Goal: Information Seeking & Learning: Learn about a topic

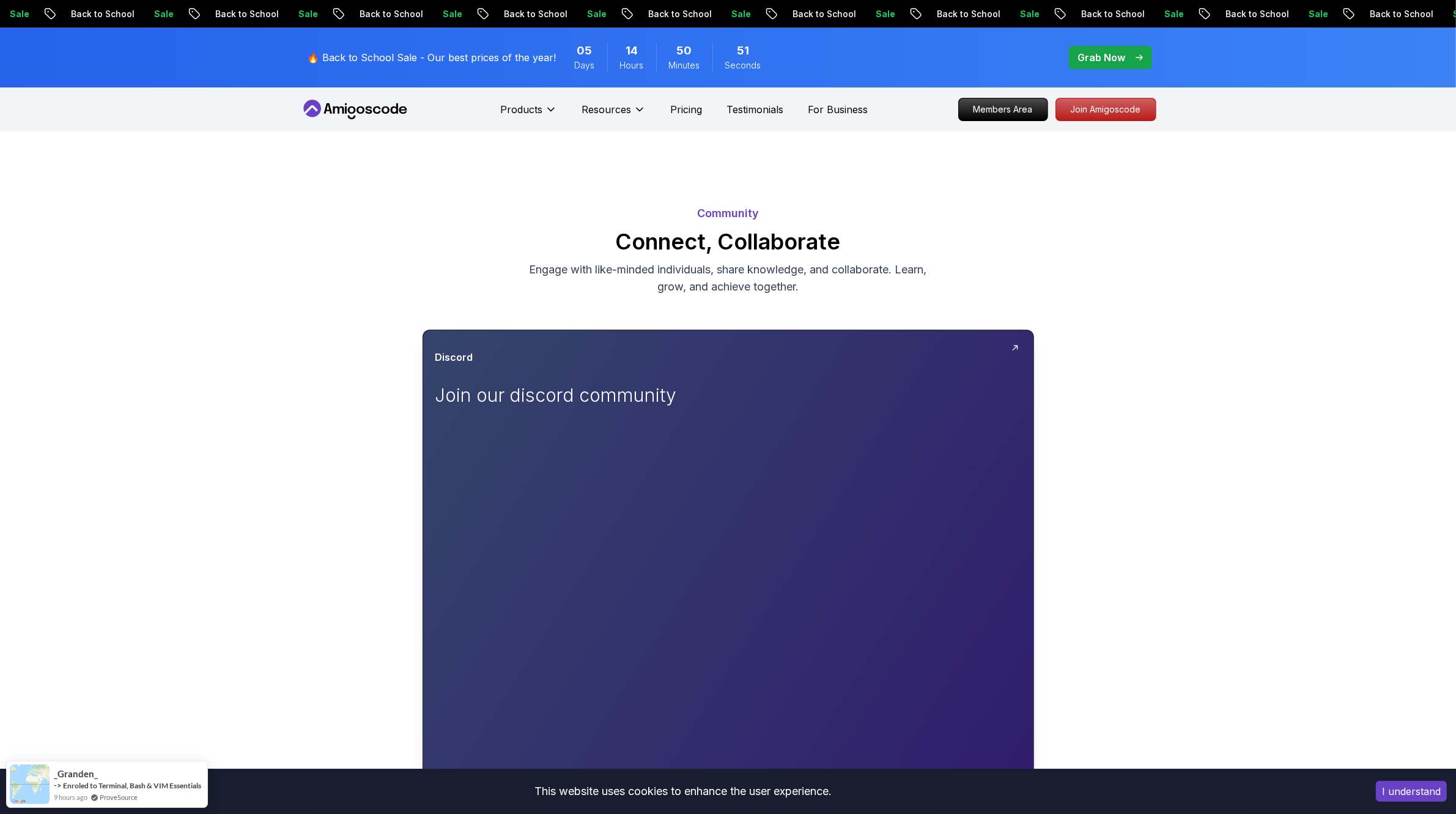
click at [1017, 345] on icon at bounding box center [1015, 348] width 10 height 10
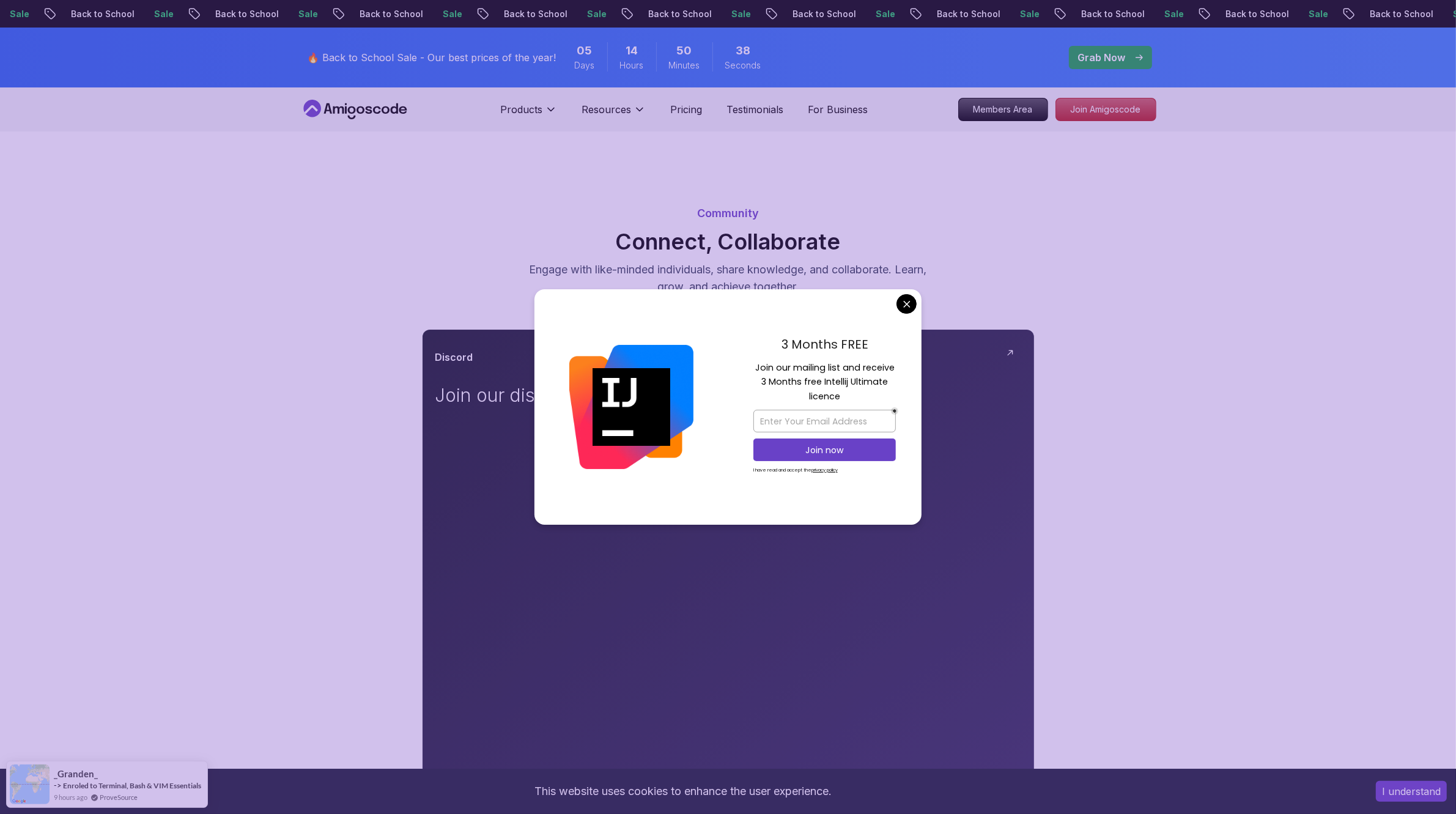
click at [1086, 453] on div "Community Connect, Collaborate Engage with like-minded individuals, share knowl…" at bounding box center [727, 648] width 856 height 915
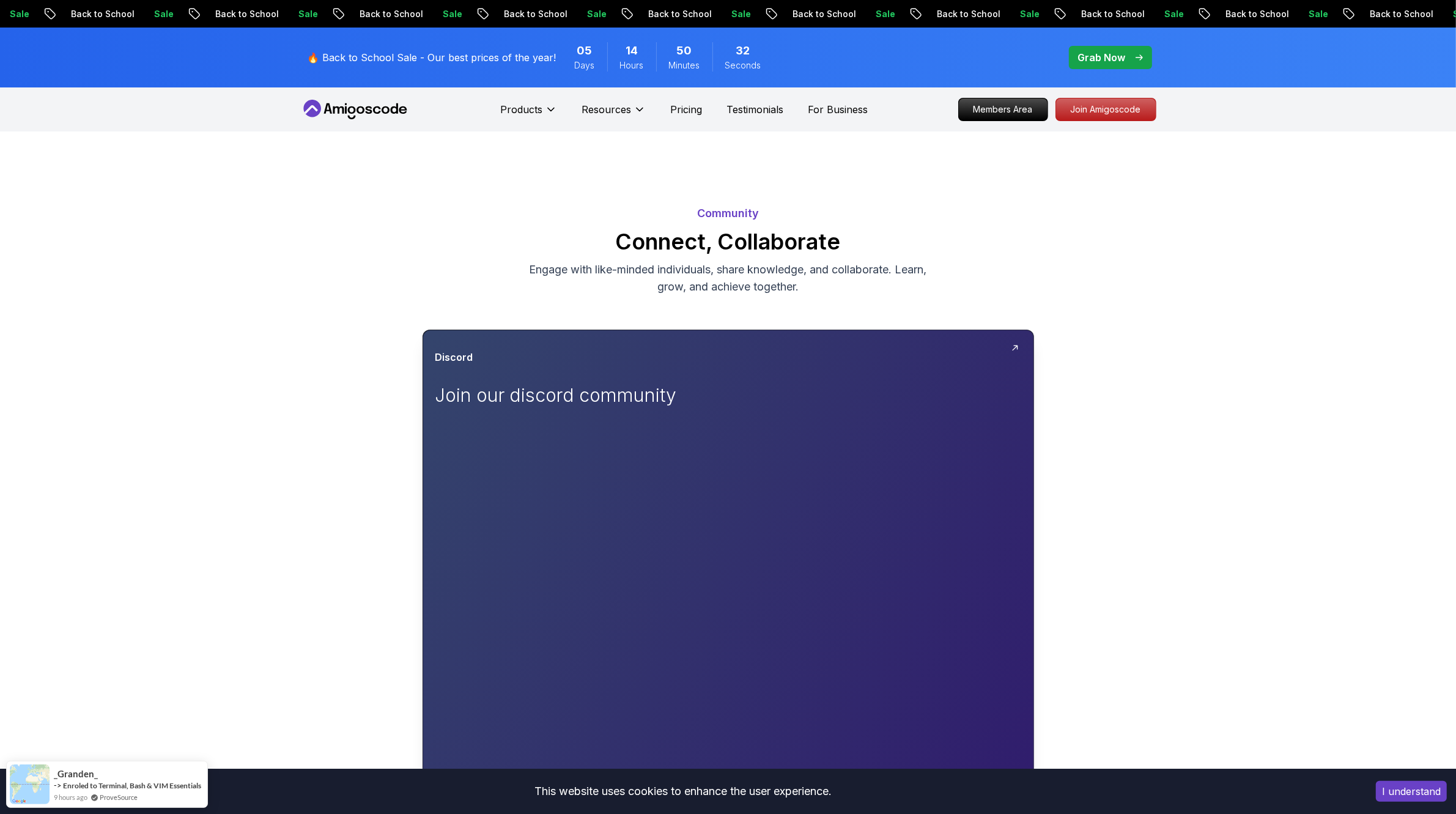
click at [1011, 350] on div at bounding box center [1018, 351] width 14 height 14
click at [891, 371] on div "Discord Join our discord community" at bounding box center [728, 383] width 586 height 66
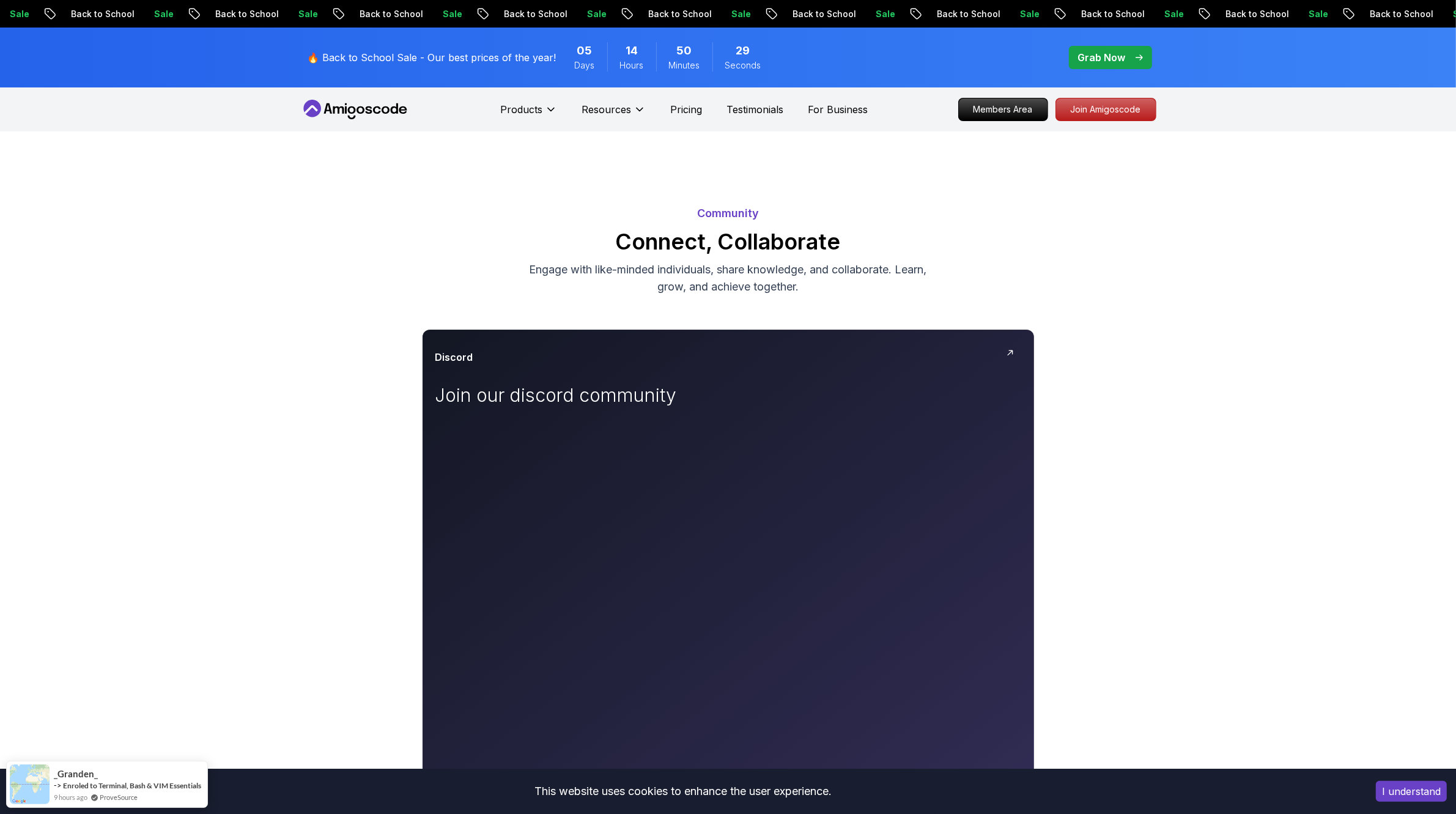
scroll to position [306, 0]
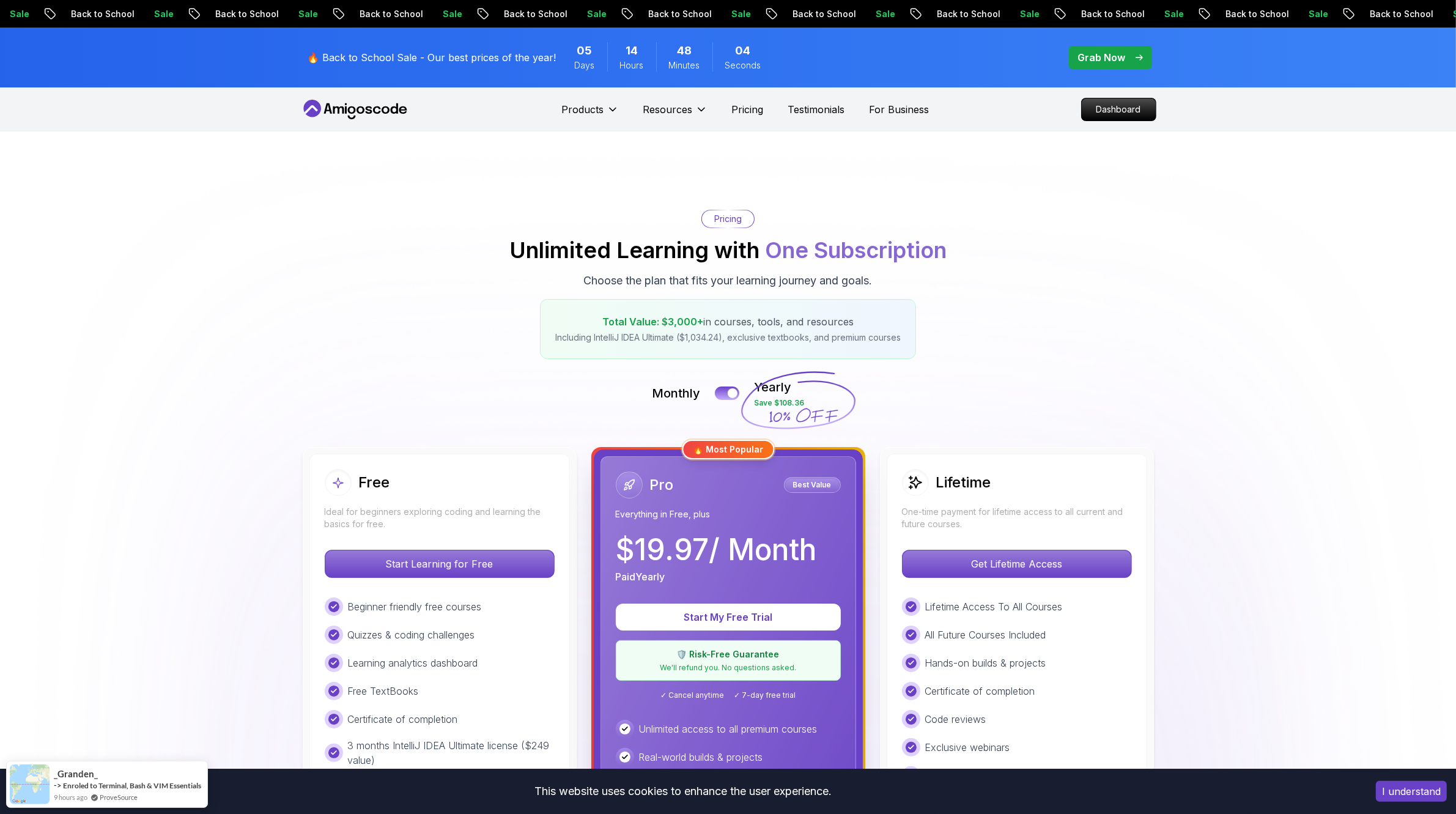
scroll to position [229, 0]
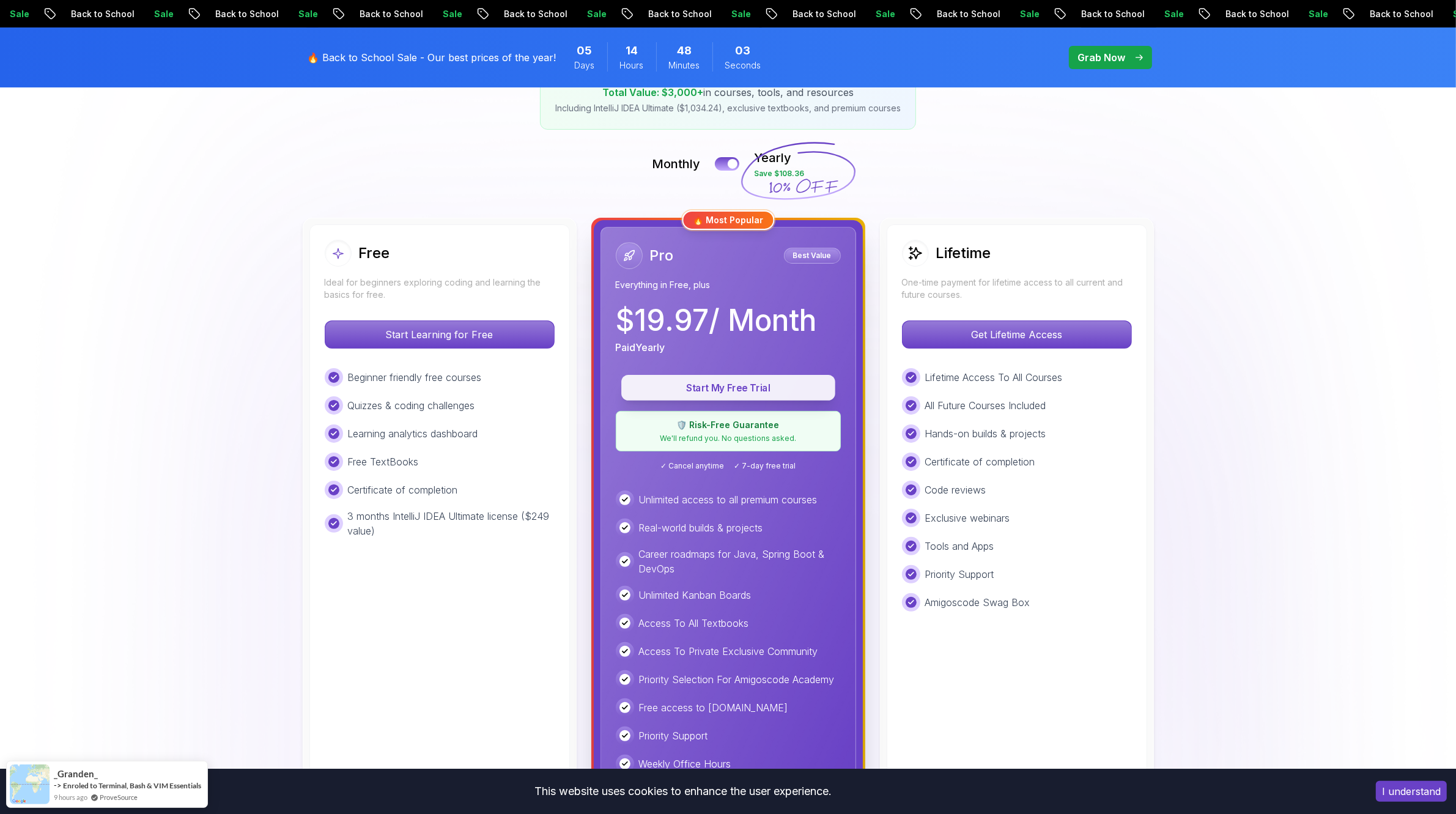
click at [769, 389] on p "Start My Free Trial" at bounding box center [728, 388] width 186 height 14
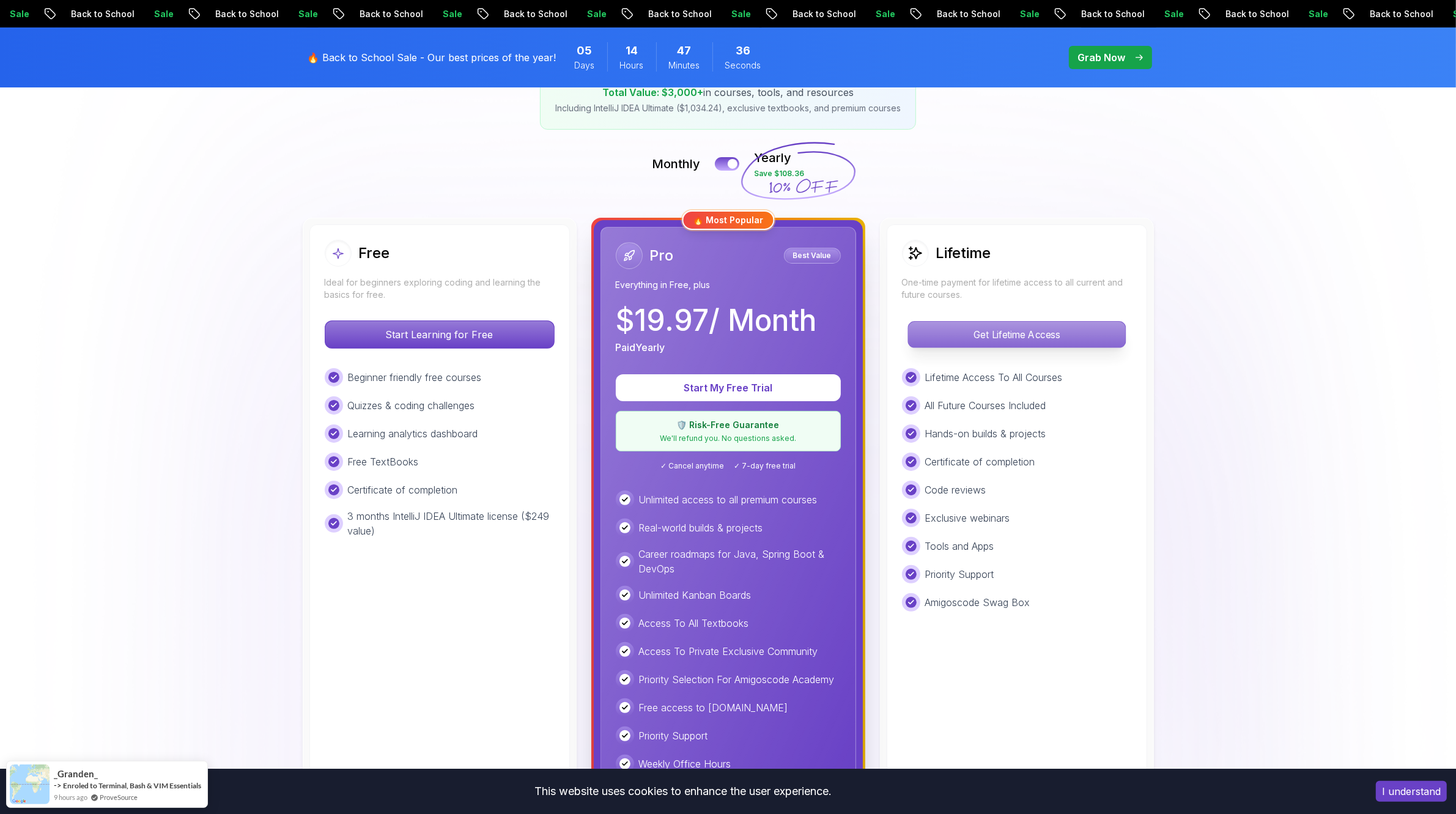
click at [954, 328] on p "Get Lifetime Access" at bounding box center [1016, 334] width 217 height 25
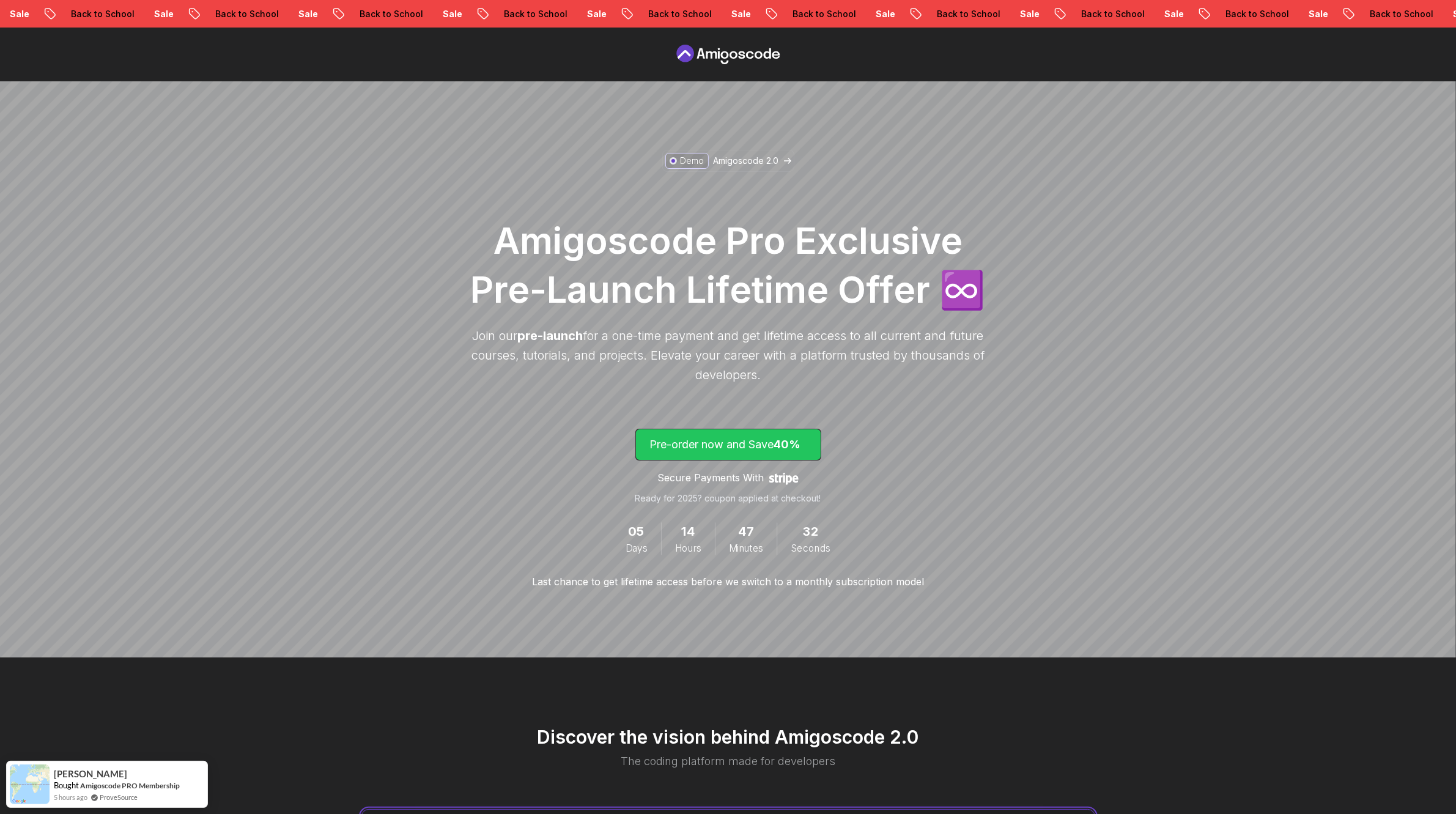
click at [749, 443] on p "Pre-order now and Save 40%" at bounding box center [728, 444] width 156 height 17
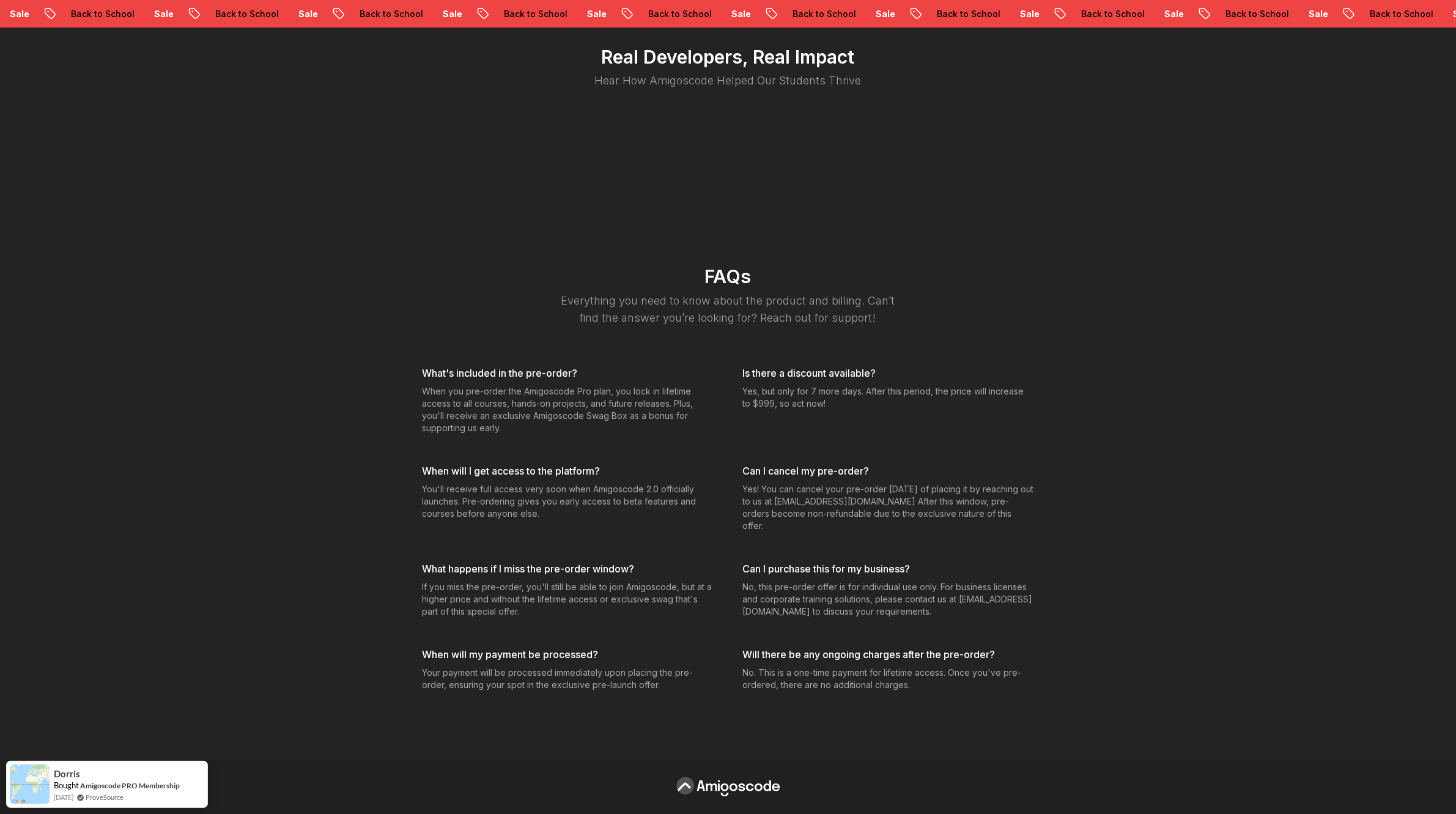
scroll to position [3809, 0]
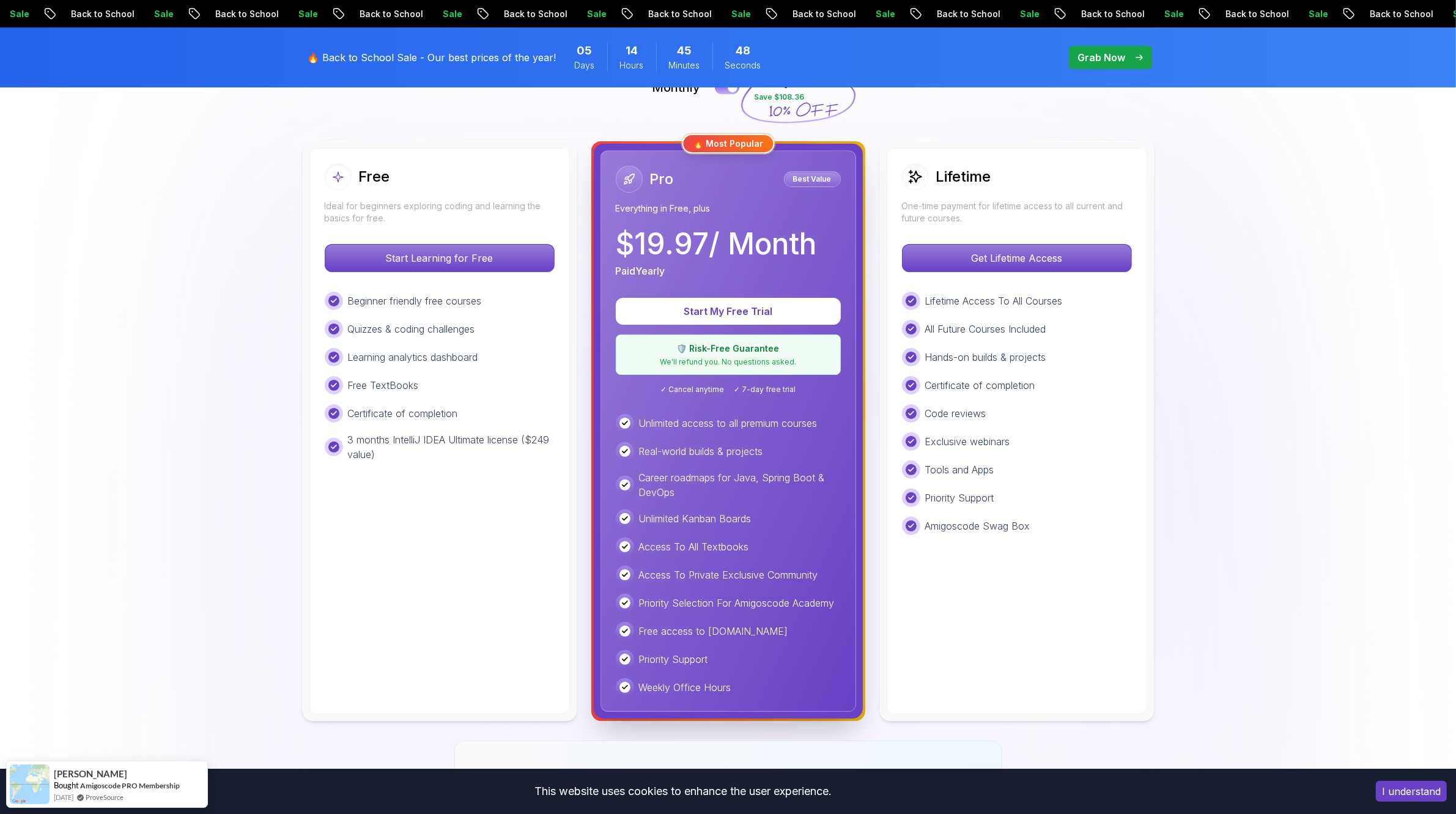
scroll to position [153, 0]
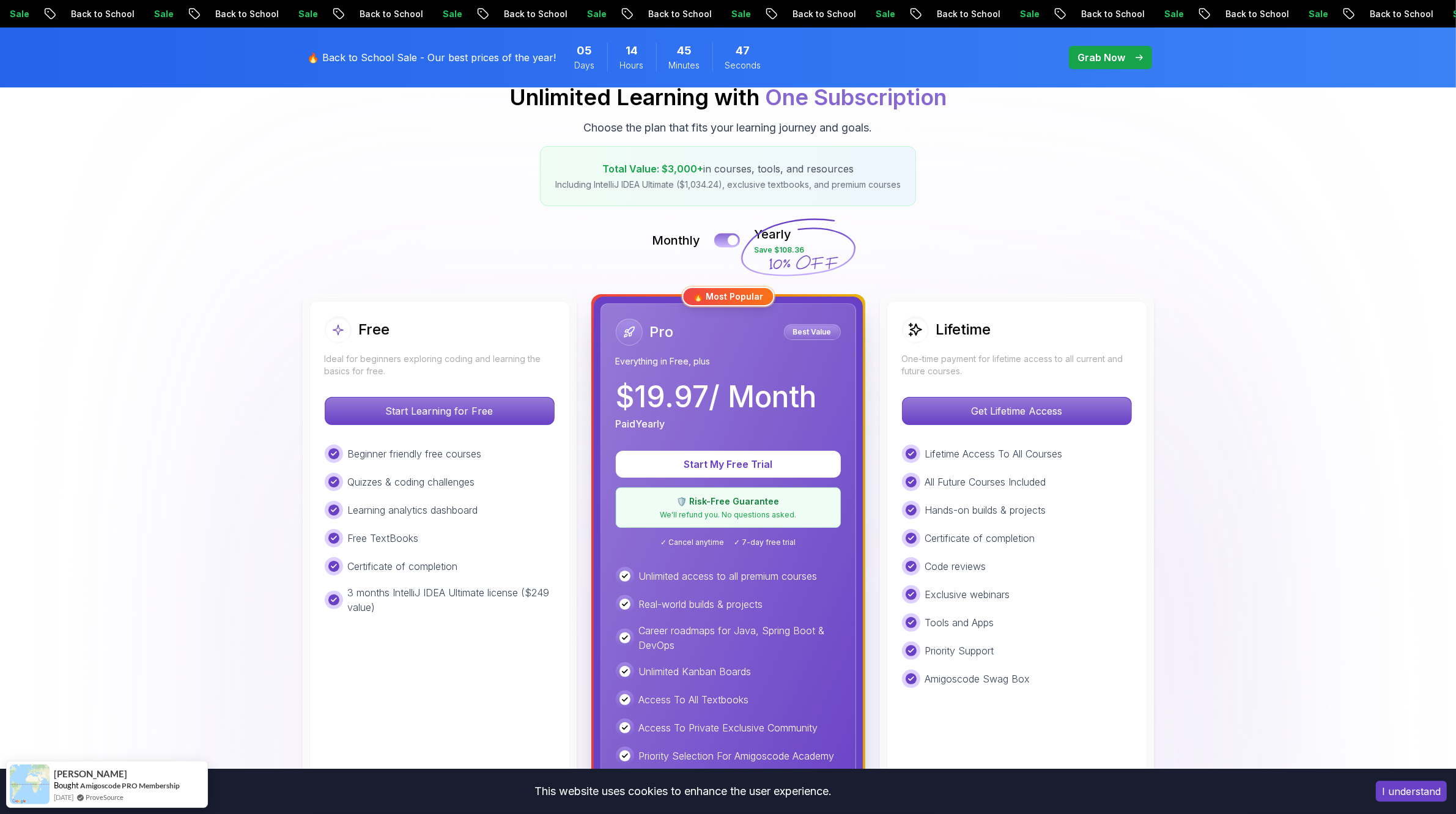
click at [726, 238] on button at bounding box center [727, 240] width 25 height 14
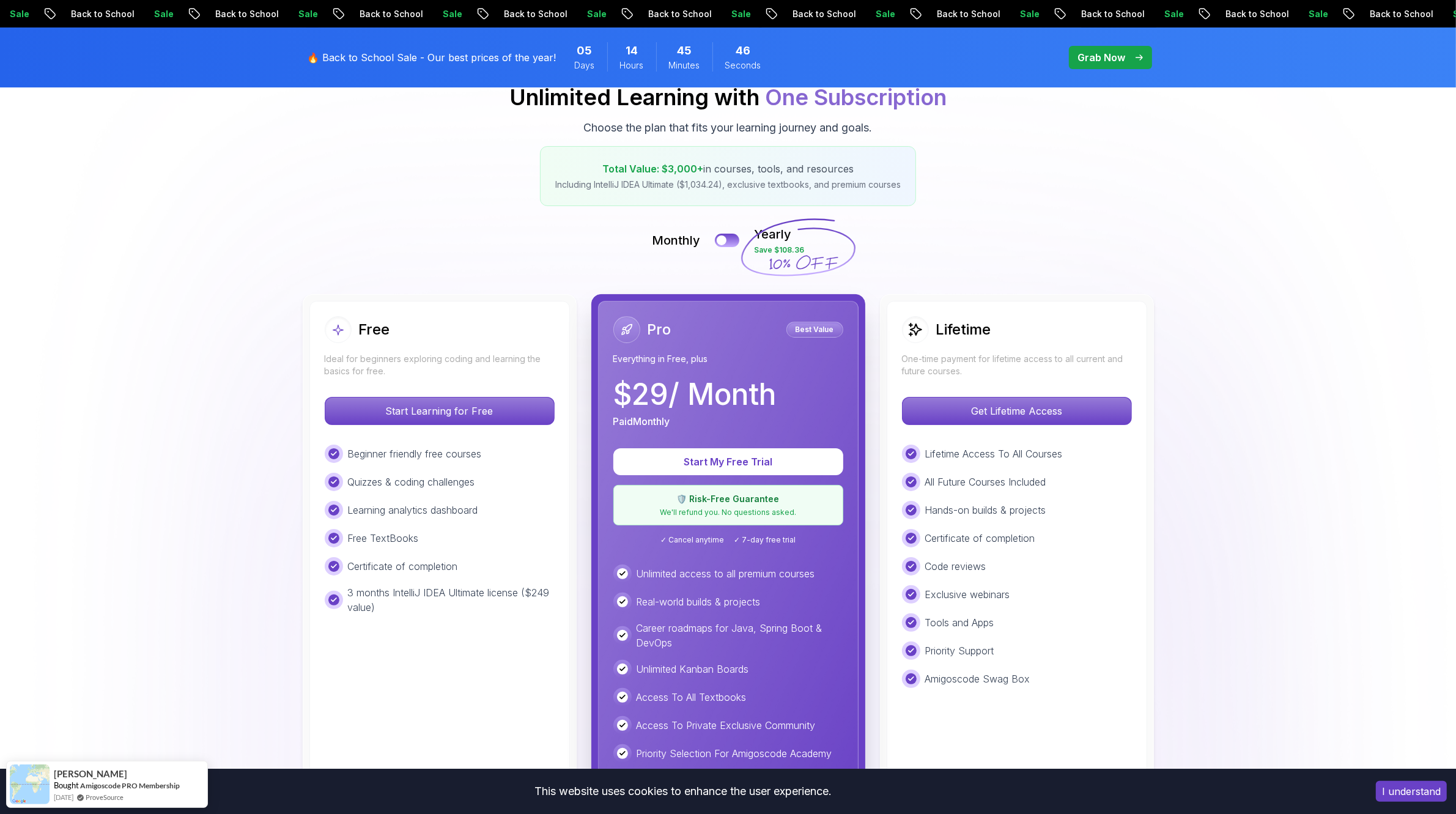
scroll to position [306, 0]
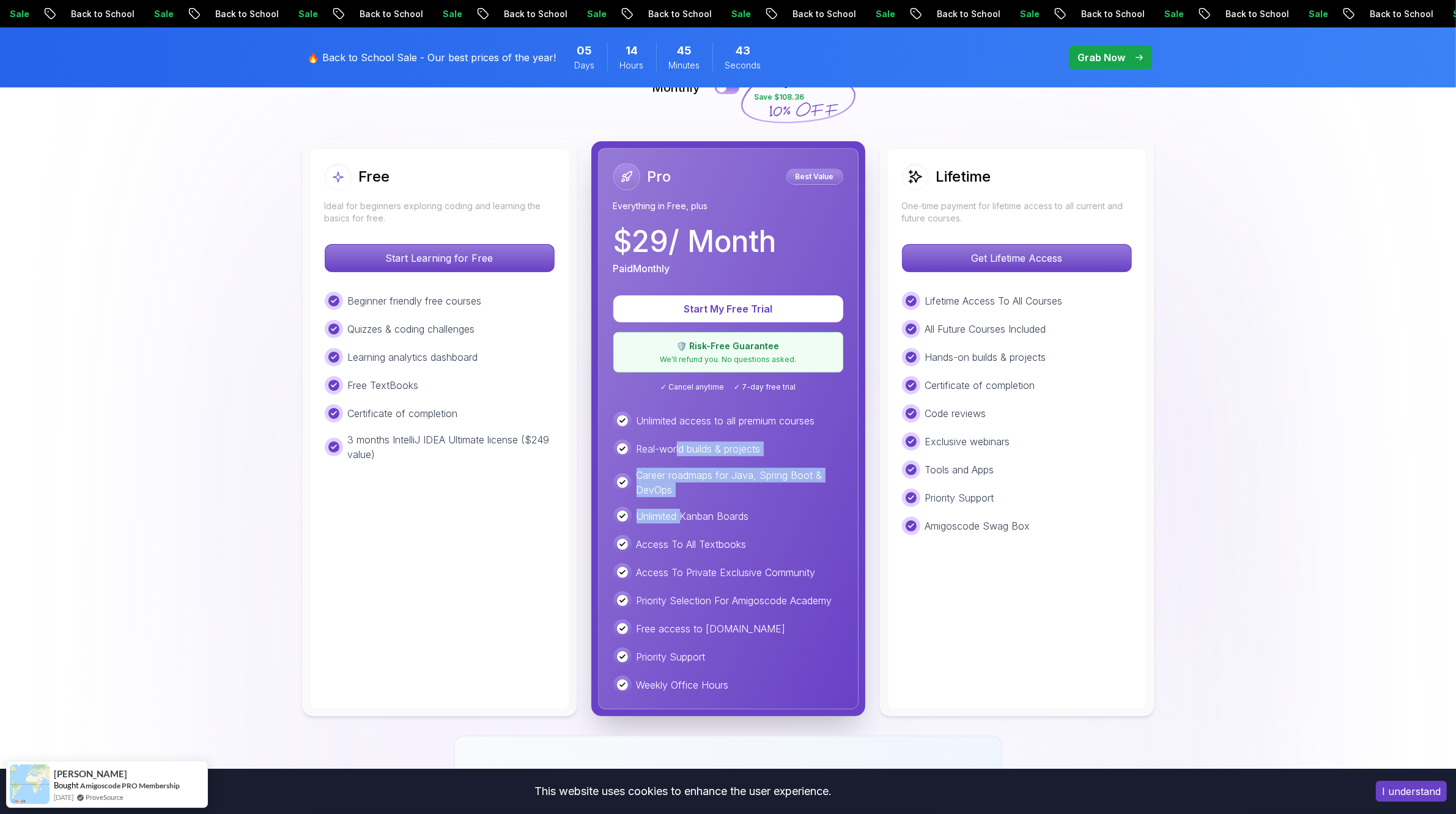
drag, startPoint x: 676, startPoint y: 438, endPoint x: 683, endPoint y: 545, distance: 107.2
click at [683, 541] on div "Unlimited access to all premium courses Real-world builds & projects Career roa…" at bounding box center [728, 552] width 230 height 282
click at [717, 576] on p "Access To Private Exclusive Community" at bounding box center [726, 572] width 179 height 14
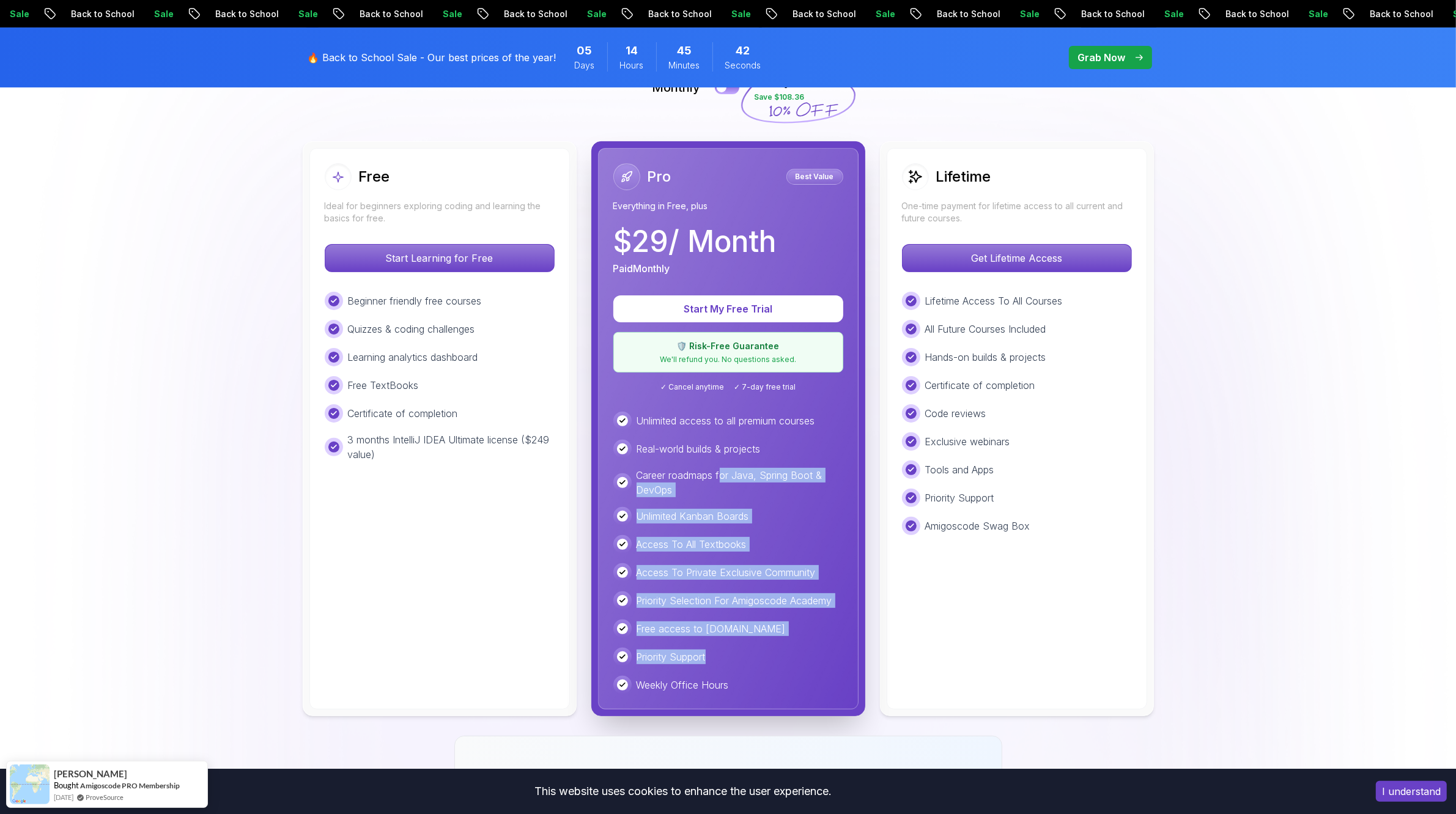
drag, startPoint x: 721, startPoint y: 638, endPoint x: 723, endPoint y: 453, distance: 185.0
click at [723, 457] on div "Unlimited access to all premium courses Real-world builds & projects Career roa…" at bounding box center [728, 552] width 230 height 282
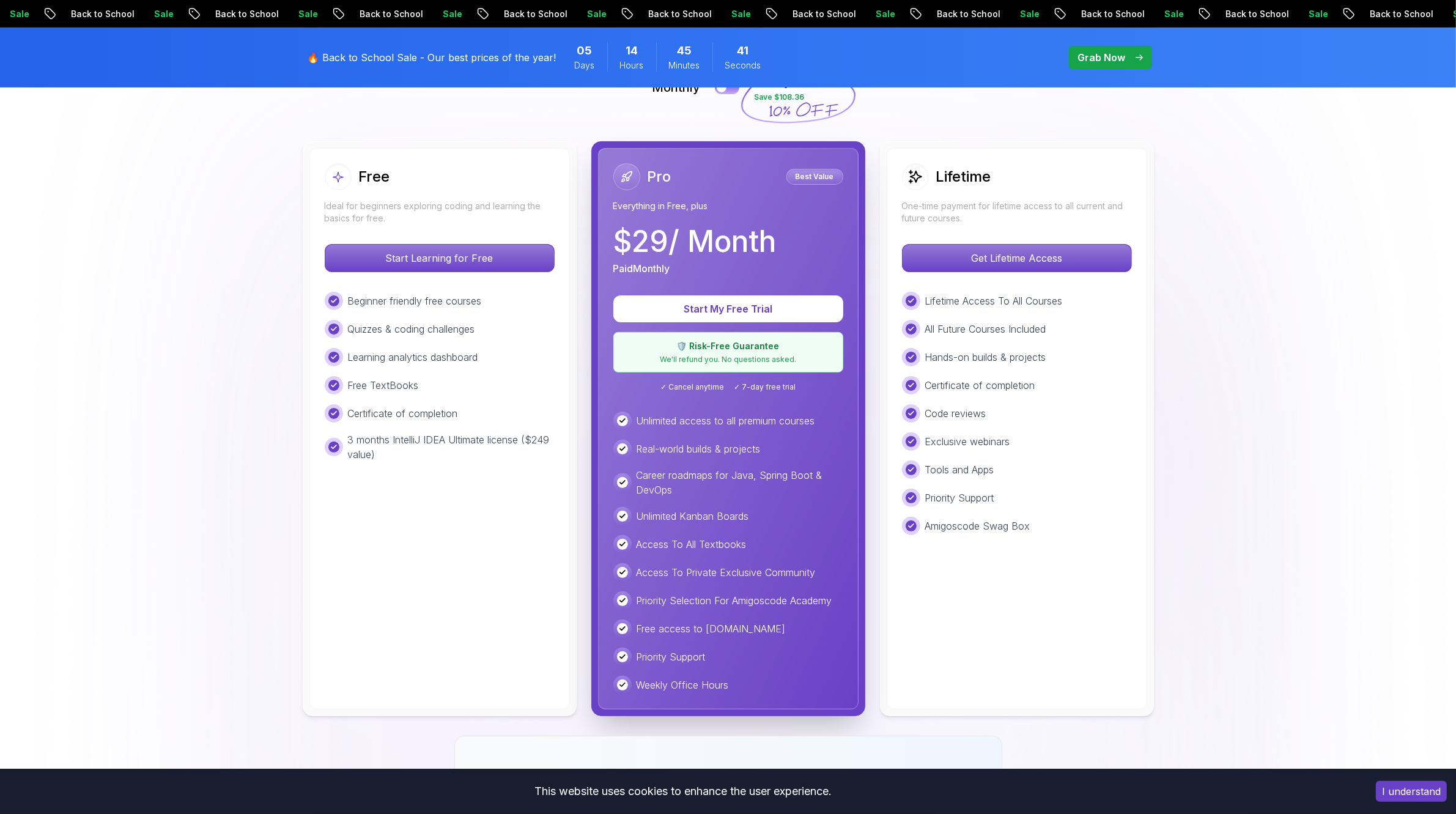
click at [696, 455] on p "Real-world builds & projects" at bounding box center [698, 448] width 124 height 14
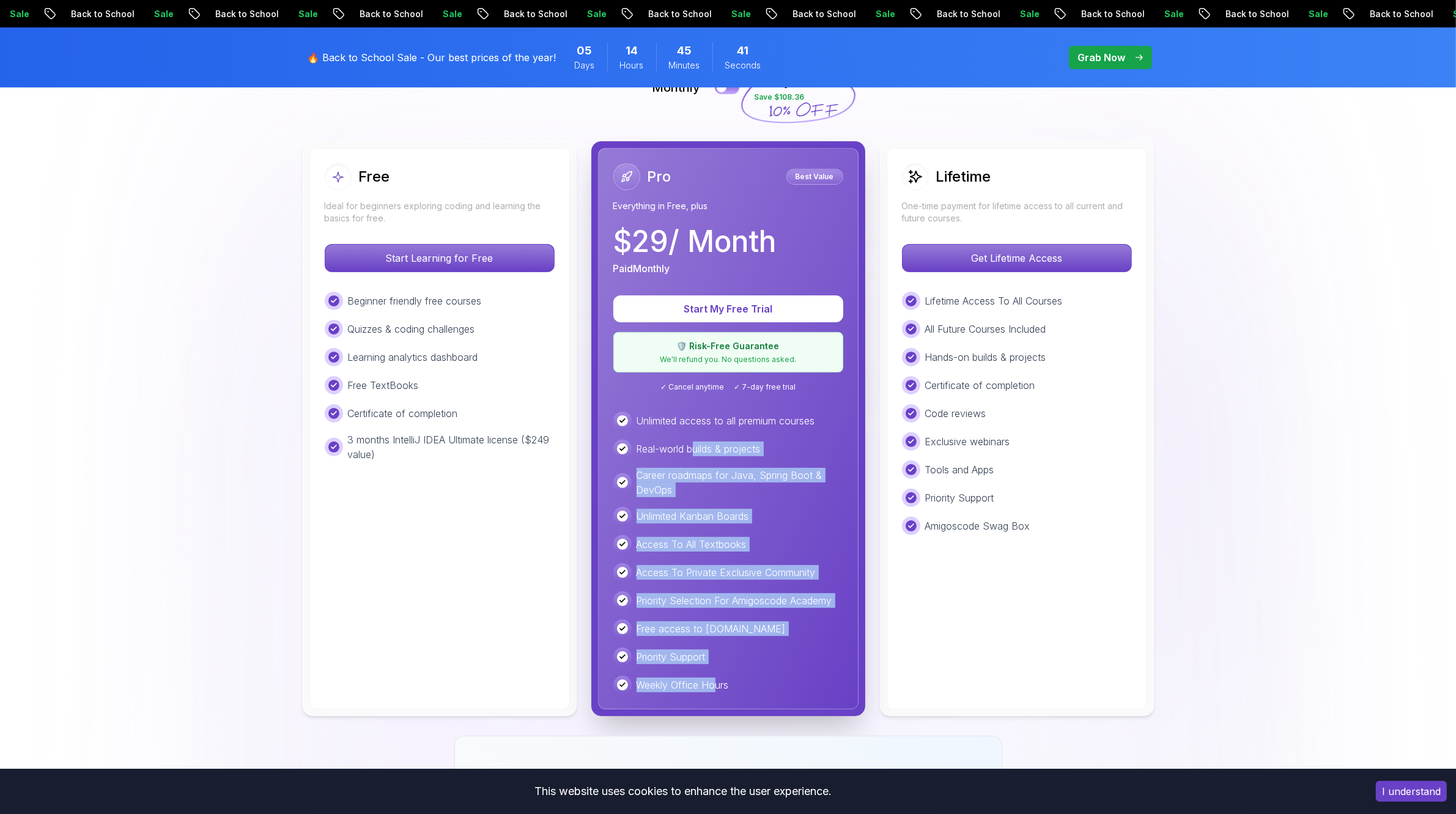
drag, startPoint x: 693, startPoint y: 450, endPoint x: 731, endPoint y: 686, distance: 239.0
click at [719, 686] on div "Unlimited access to all premium courses Real-world builds & projects Career roa…" at bounding box center [728, 552] width 230 height 282
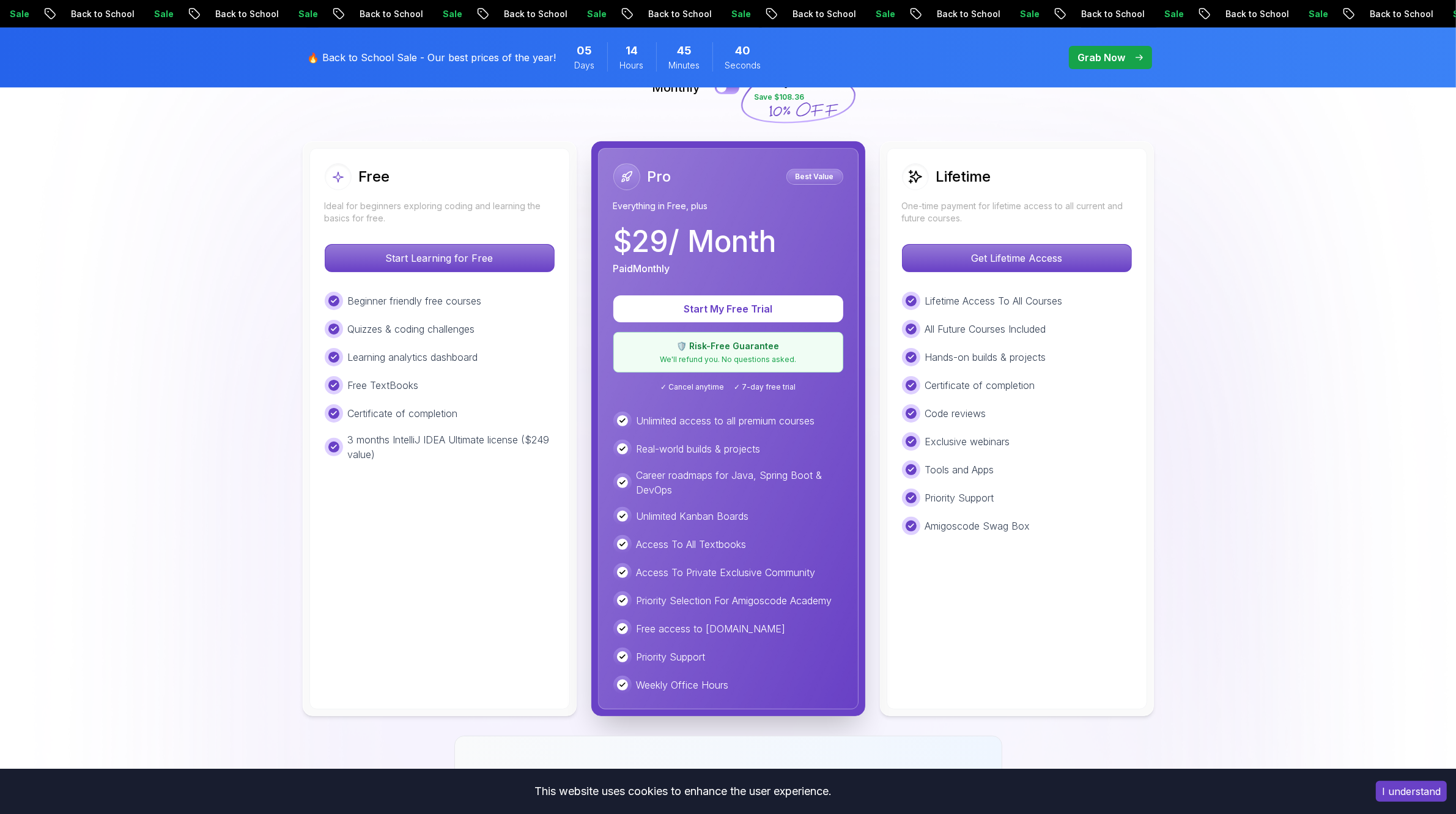
click at [747, 679] on div "Weekly Office Hours" at bounding box center [728, 685] width 230 height 19
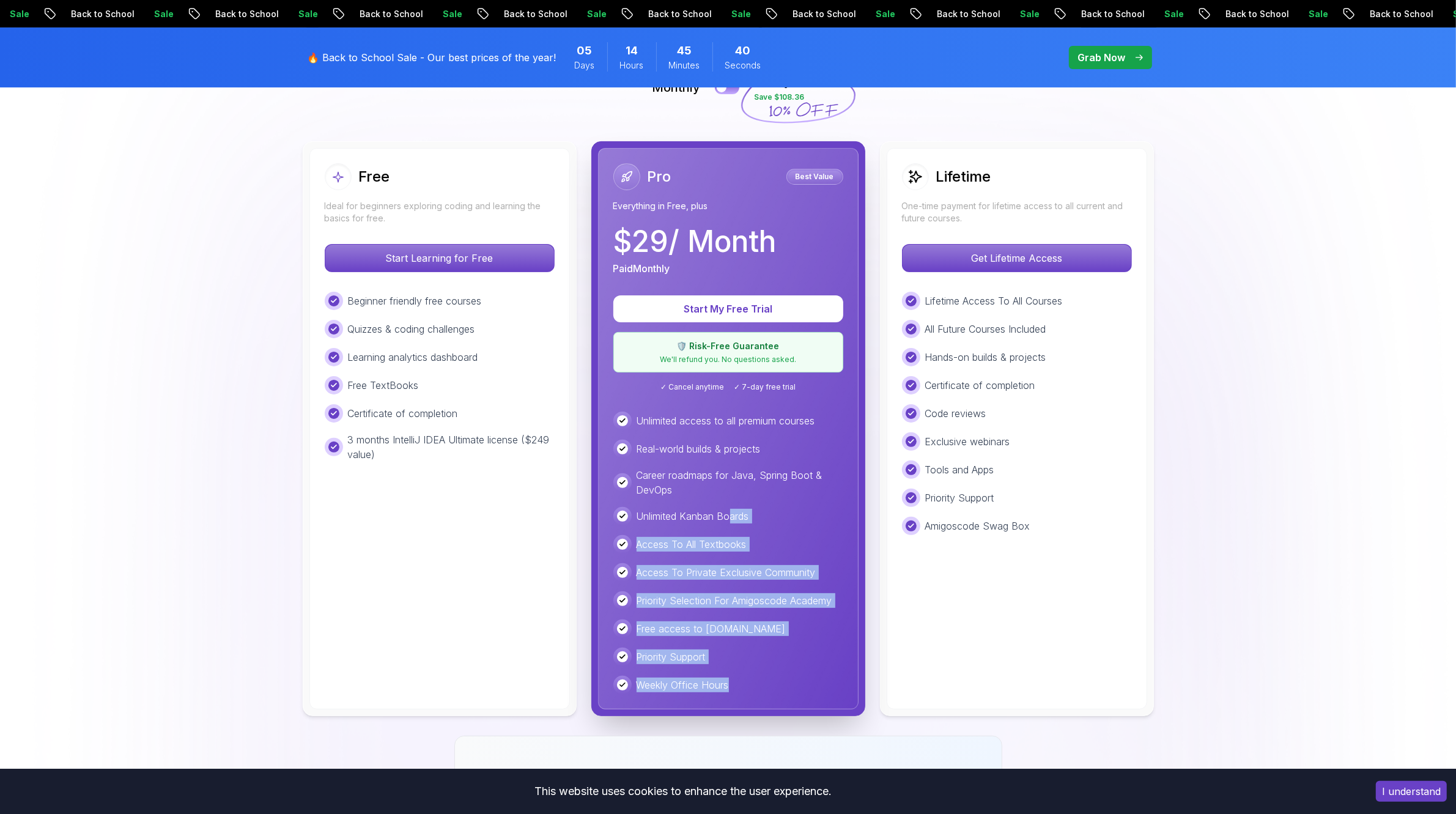
drag, startPoint x: 747, startPoint y: 581, endPoint x: 716, endPoint y: 489, distance: 97.1
click at [730, 499] on div "Unlimited access to all premium courses Real-world builds & projects Career roa…" at bounding box center [728, 552] width 230 height 282
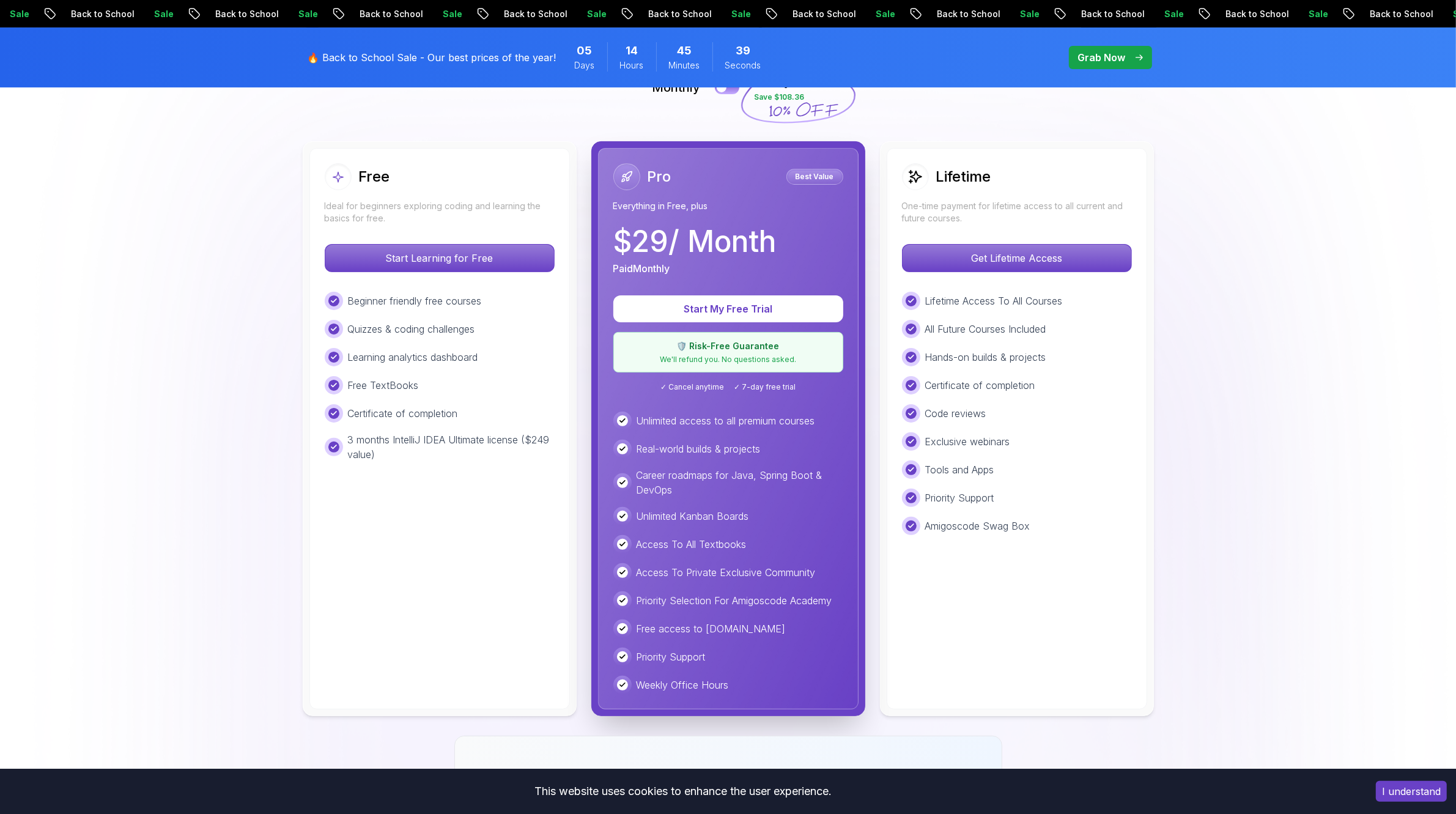
click at [659, 477] on p "Career roadmaps for Java, Spring Boot & DevOps" at bounding box center [740, 482] width 207 height 30
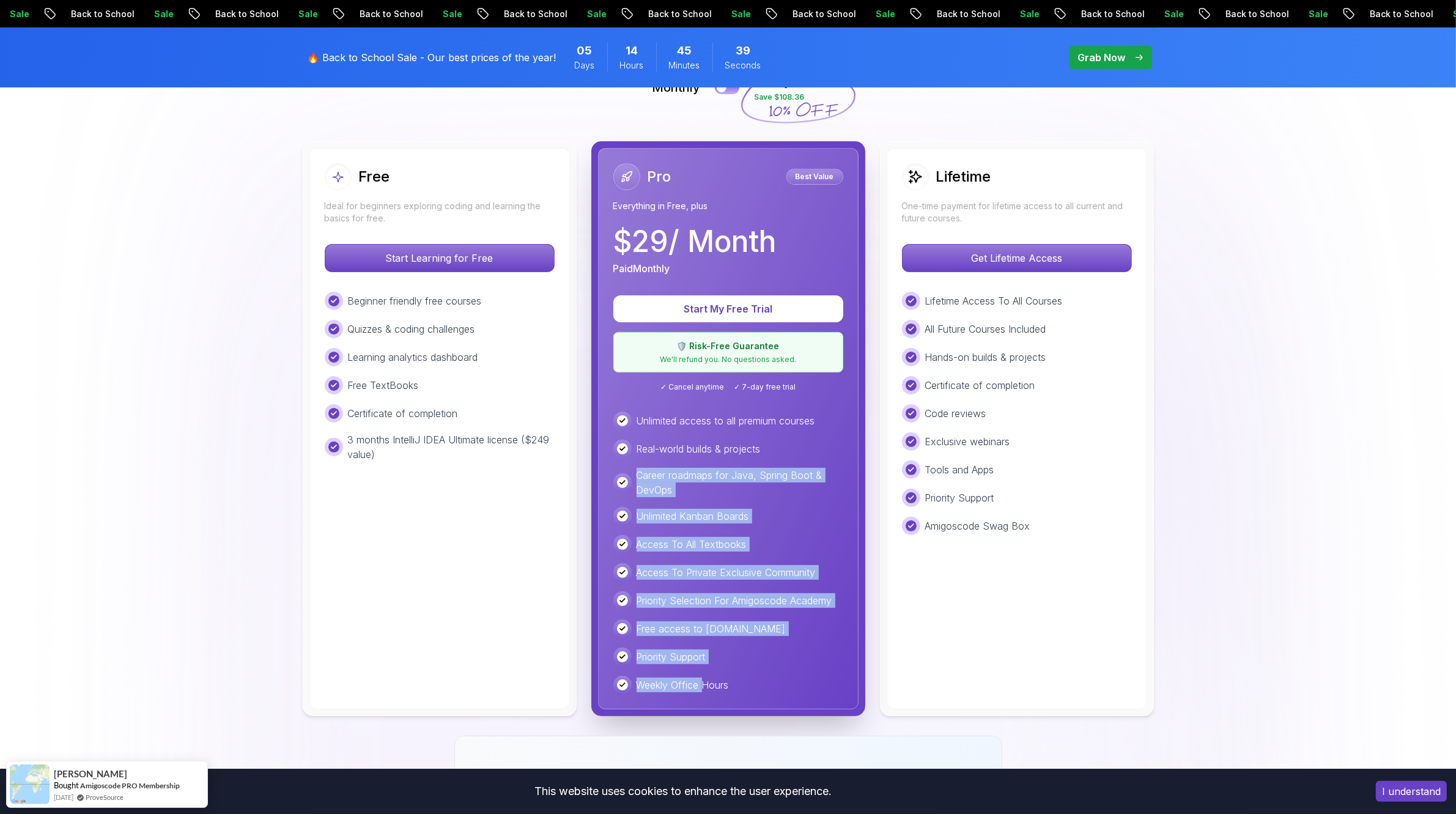
drag, startPoint x: 659, startPoint y: 477, endPoint x: 698, endPoint y: 671, distance: 197.9
click at [698, 671] on div "Unlimited access to all premium courses Real-world builds & projects Career roa…" at bounding box center [728, 552] width 230 height 282
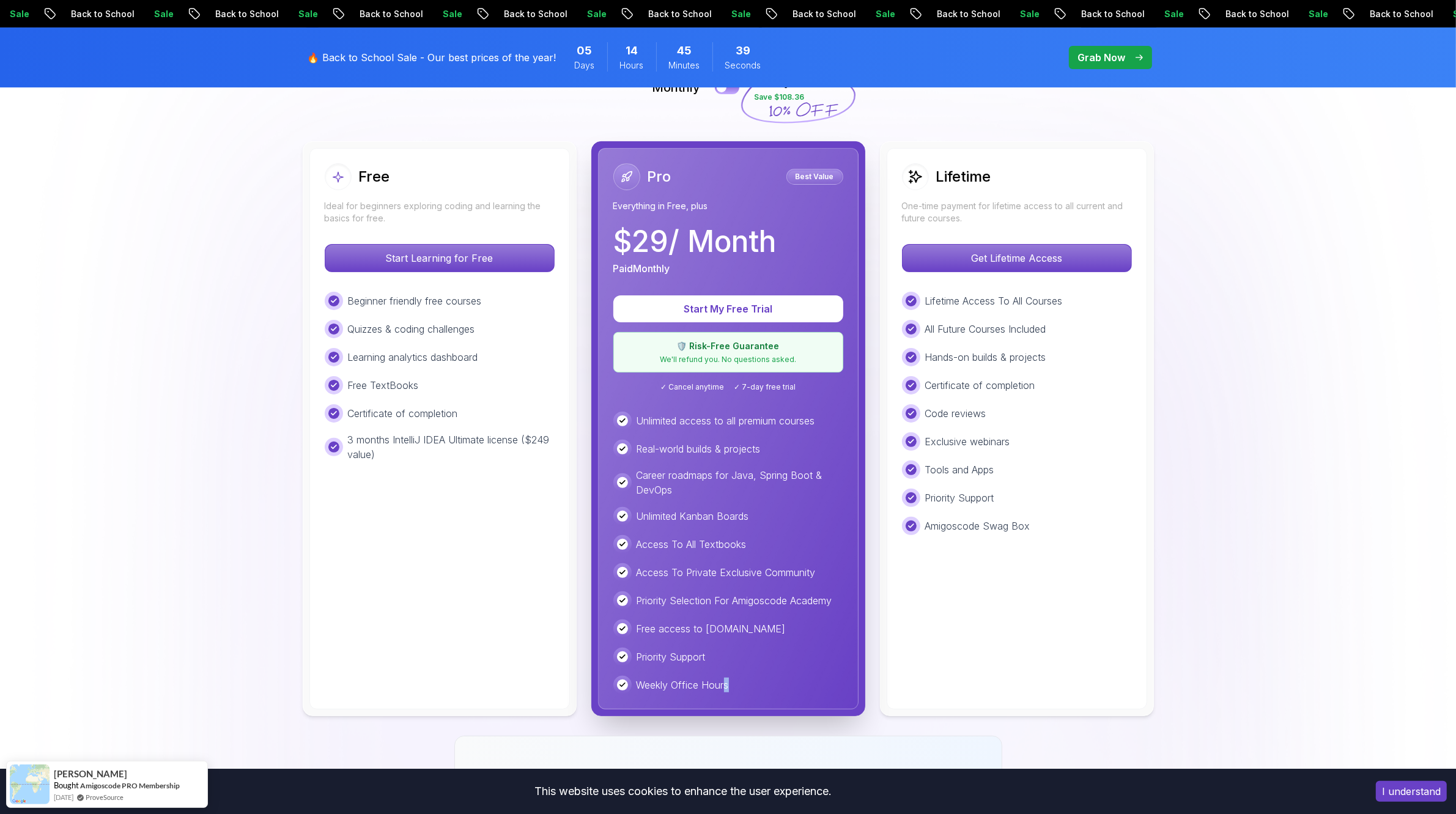
click at [734, 698] on div "Pro Best Value Everything in Free, plus $ 29 / Month Paid Monthly Start My Free…" at bounding box center [728, 428] width 260 height 562
click at [725, 692] on div at bounding box center [725, 692] width 0 height 0
click at [829, 609] on div "Priority Selection For Amigoscode Academy" at bounding box center [728, 600] width 230 height 19
drag, startPoint x: 779, startPoint y: 625, endPoint x: 703, endPoint y: 624, distance: 76.0
click at [703, 624] on div "Free access to Portfolly.io" at bounding box center [728, 628] width 230 height 19
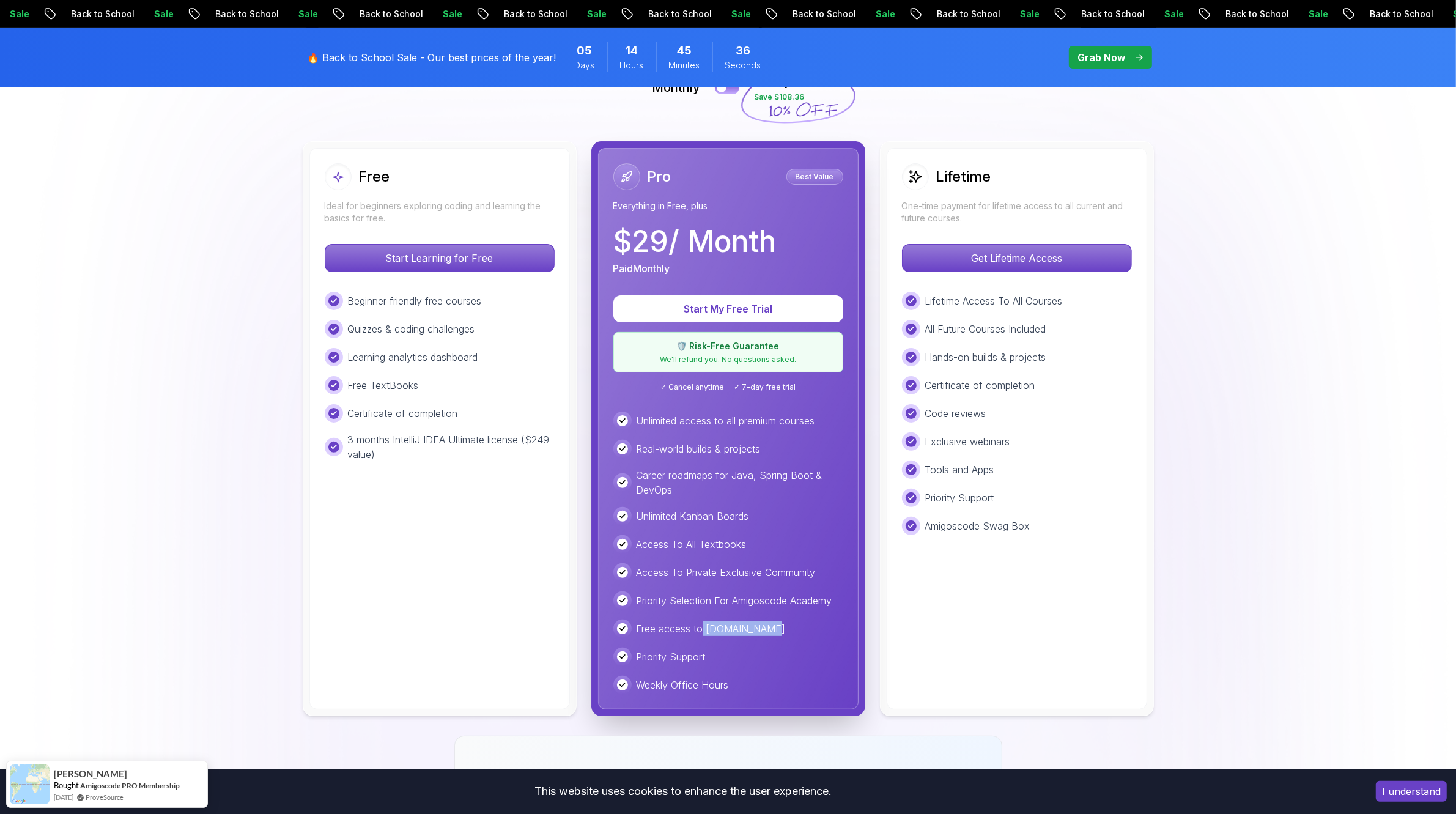
click at [707, 624] on p "Free access to Portfolly.io" at bounding box center [711, 627] width 149 height 14
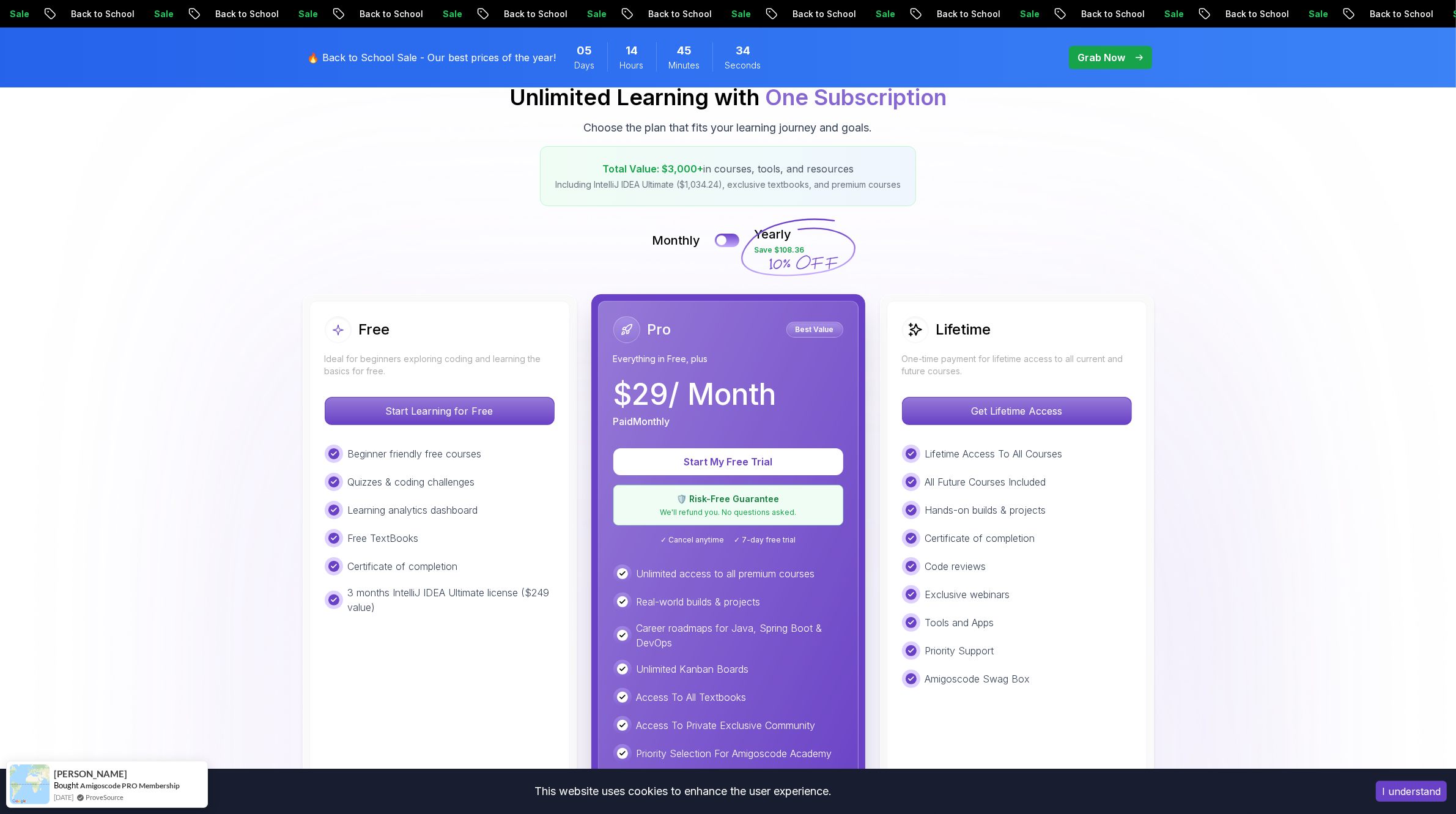
scroll to position [0, 0]
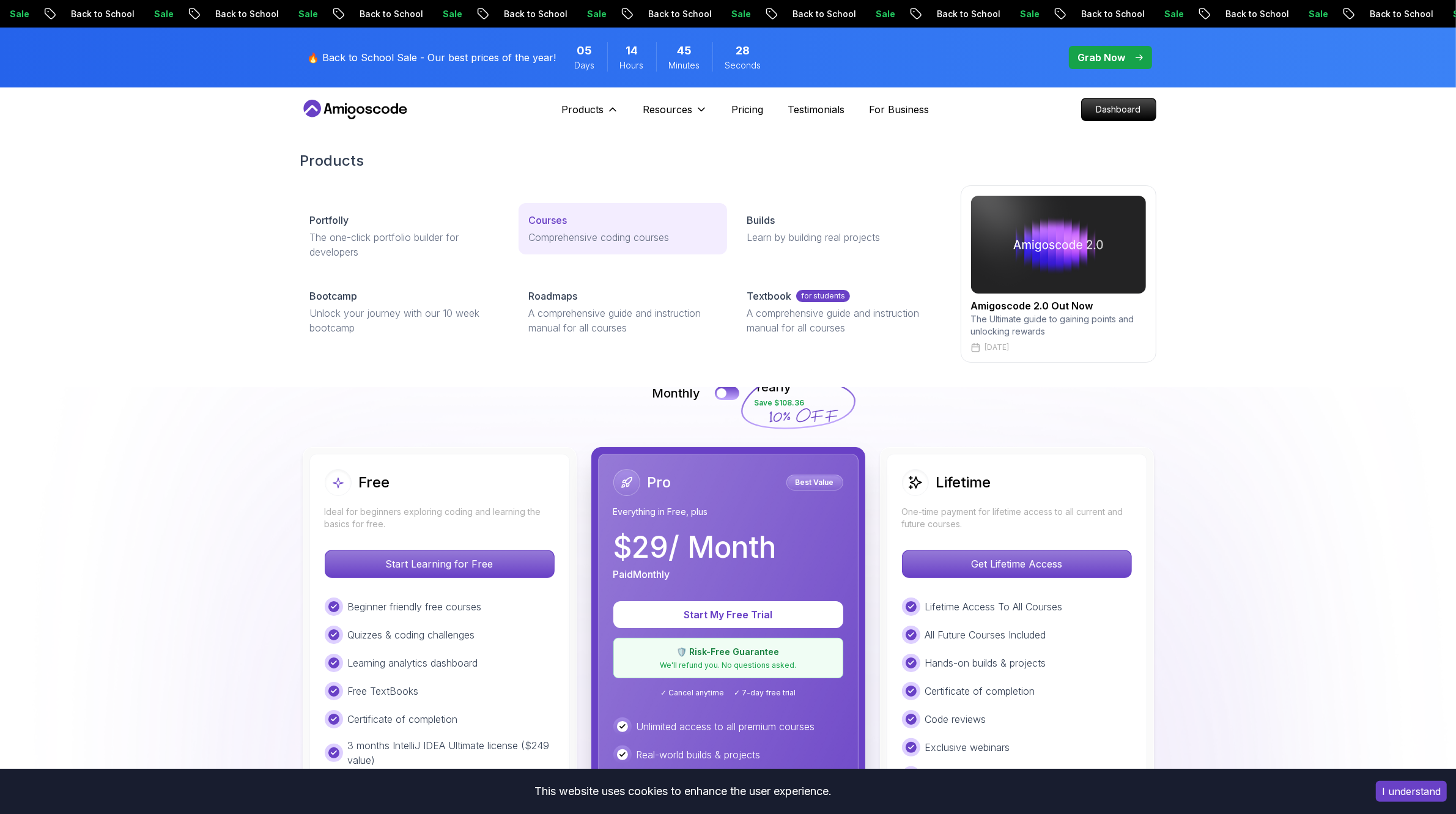
click at [544, 236] on p "Comprehensive coding courses" at bounding box center [622, 236] width 189 height 14
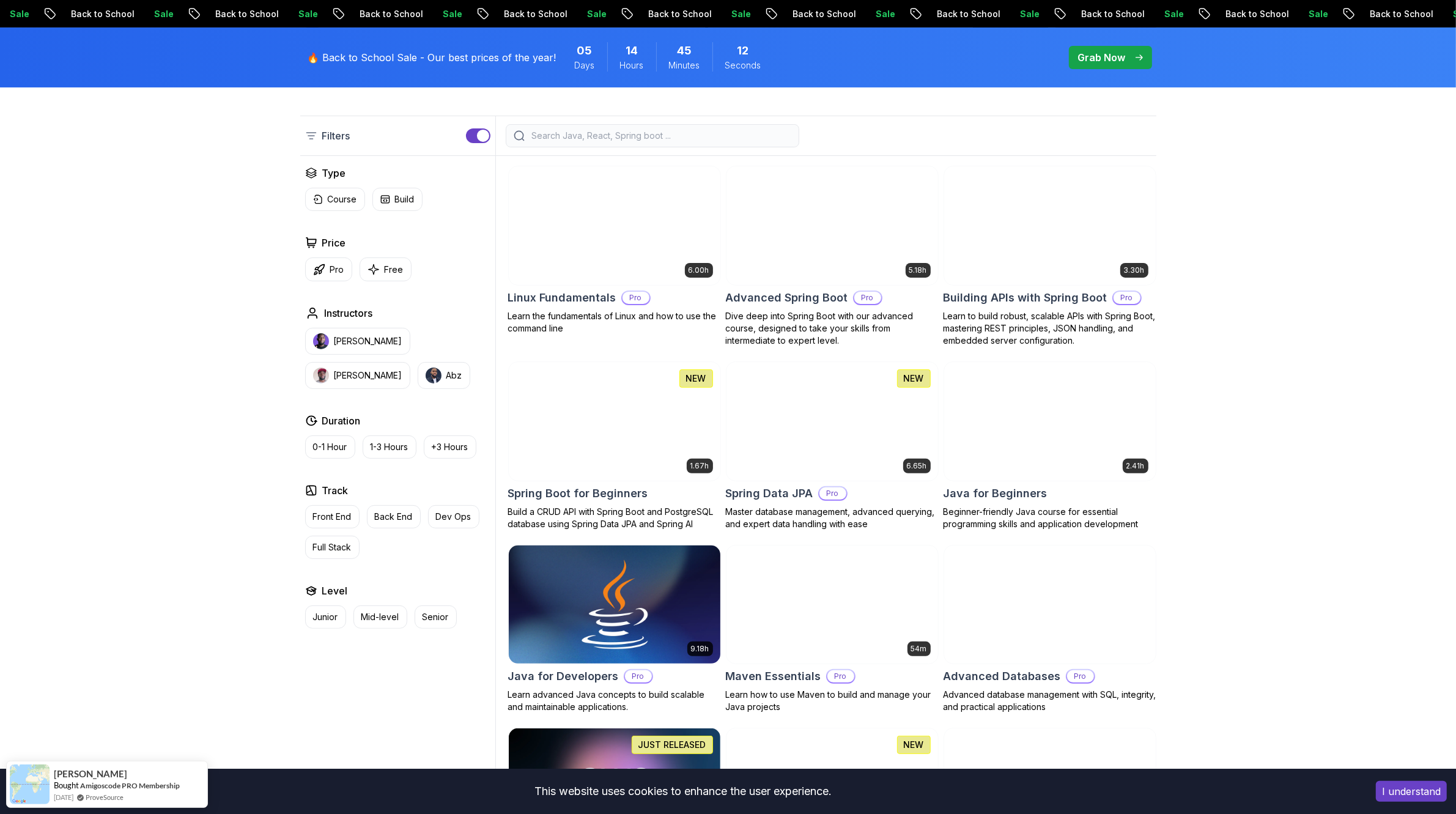
scroll to position [229, 0]
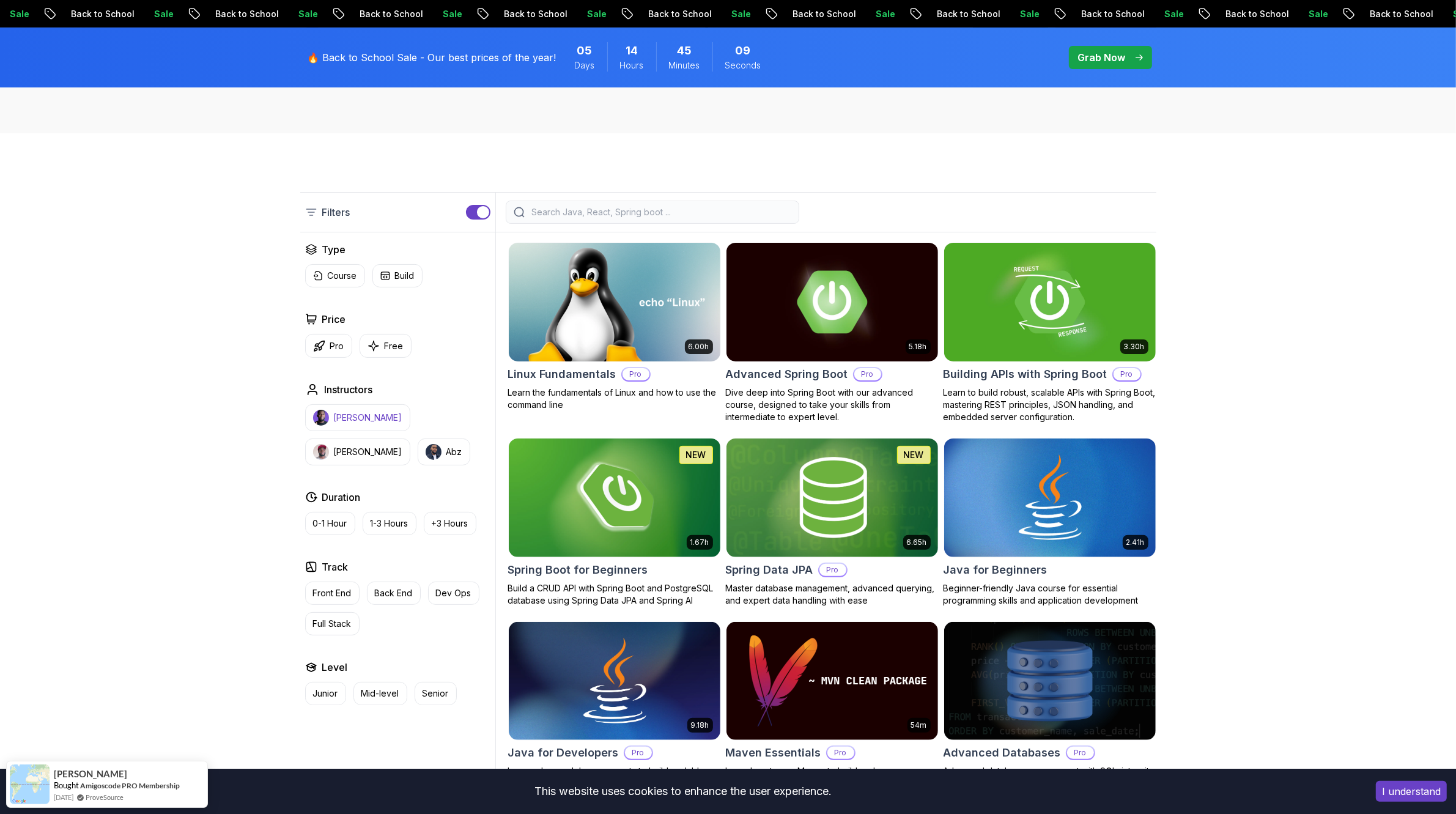
click at [378, 415] on p "Nelson Djalo" at bounding box center [367, 417] width 68 height 12
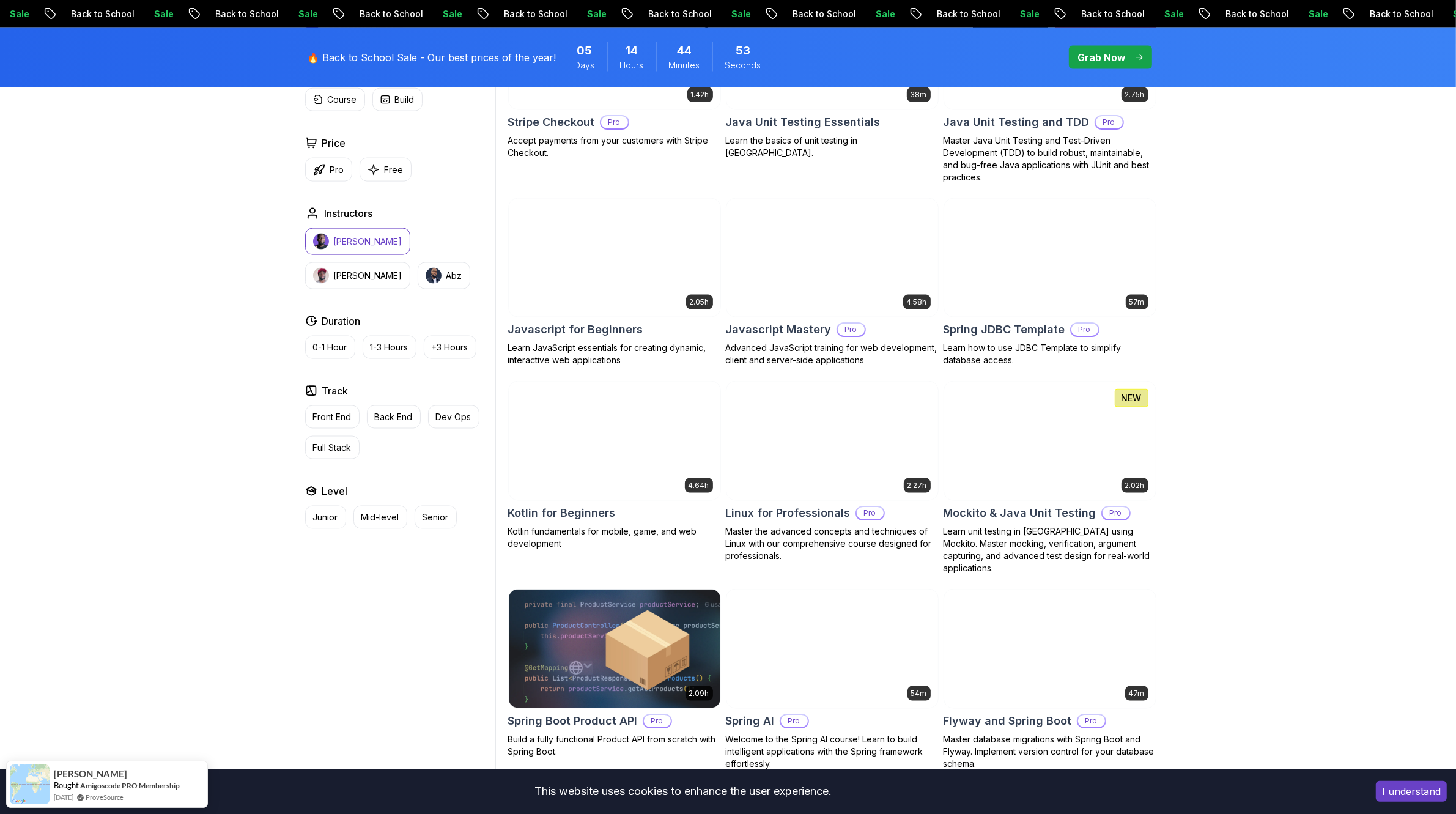
scroll to position [2293, 0]
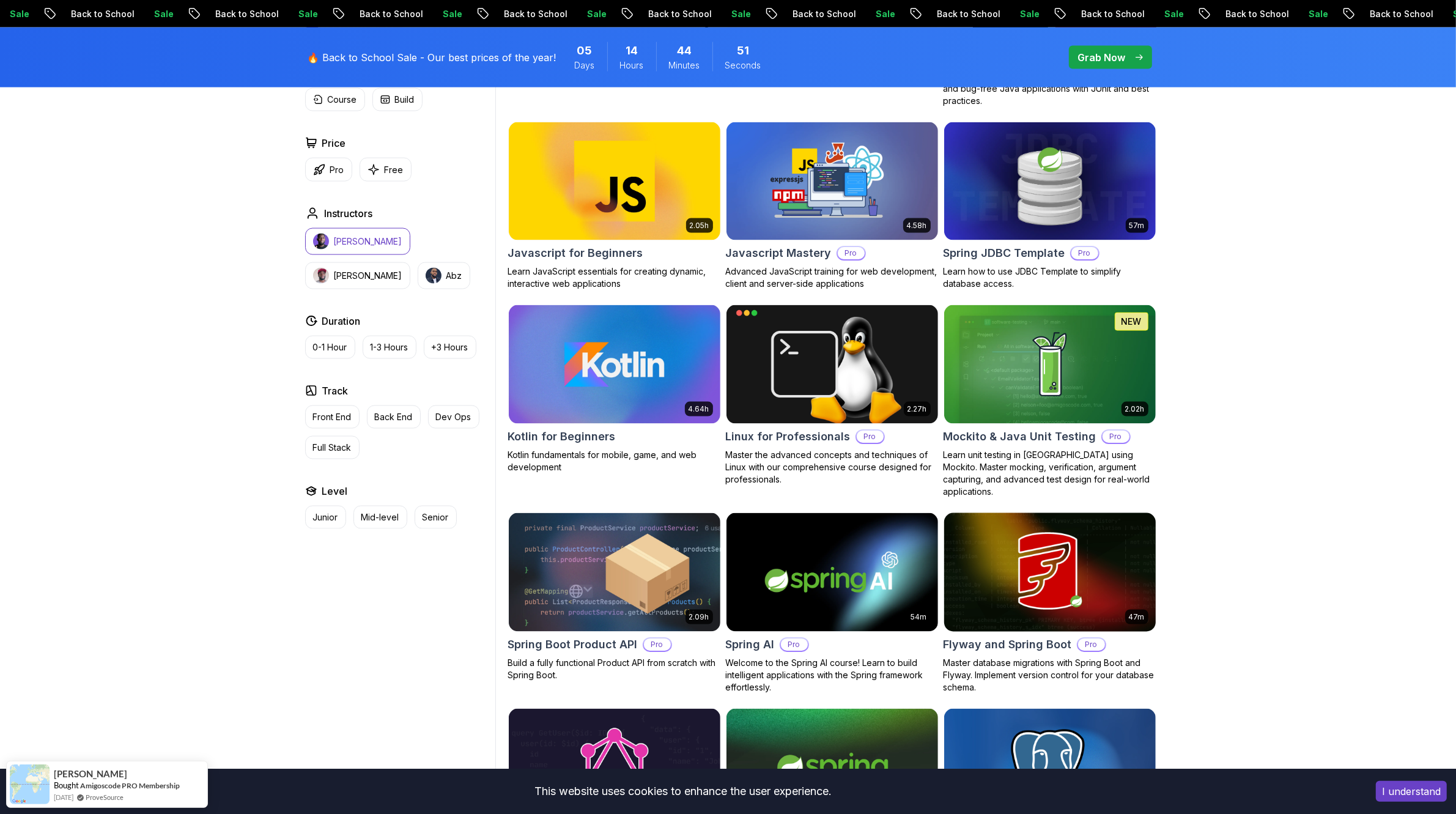
click at [1081, 559] on img at bounding box center [1049, 572] width 222 height 124
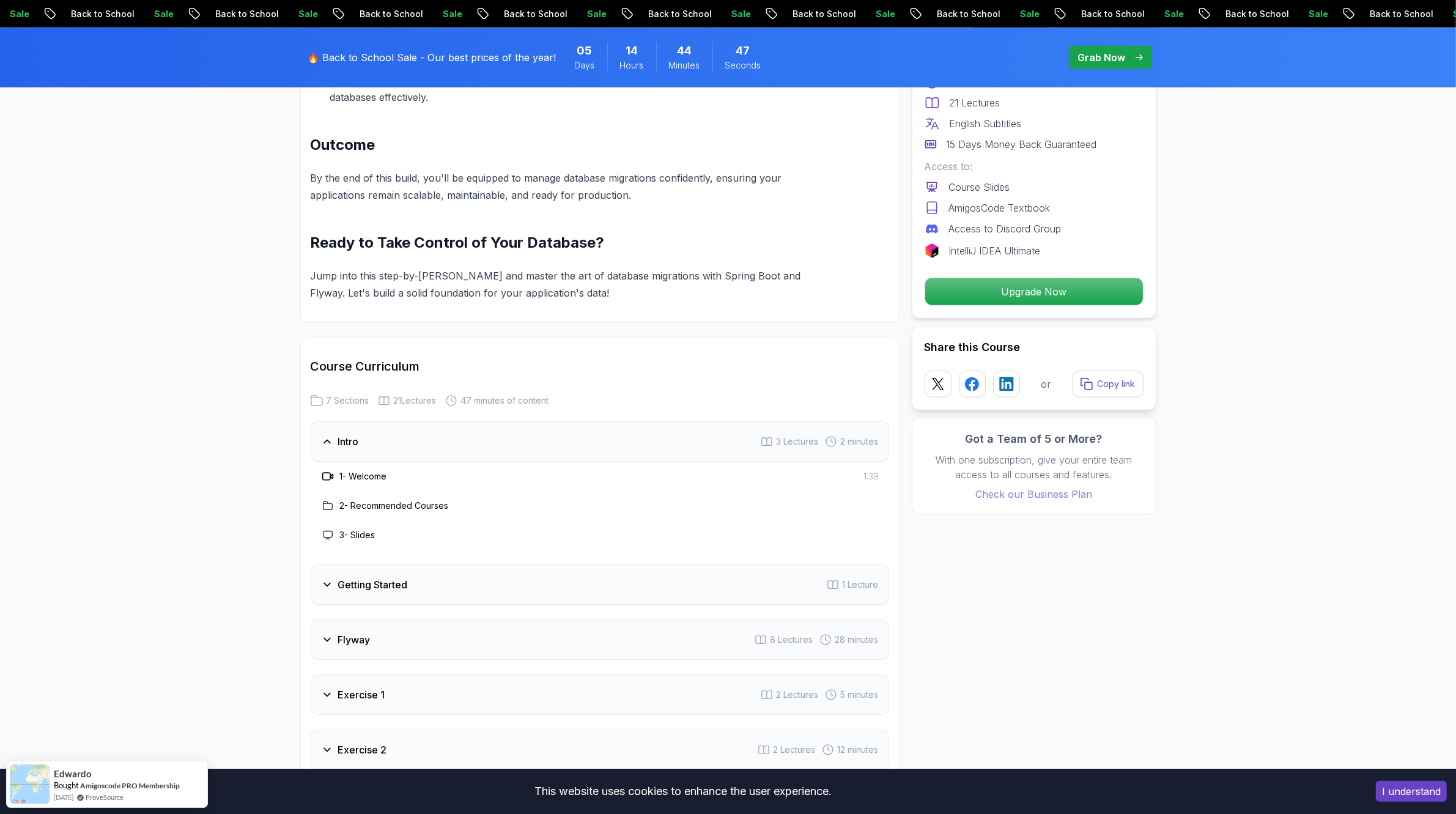
scroll to position [1604, 0]
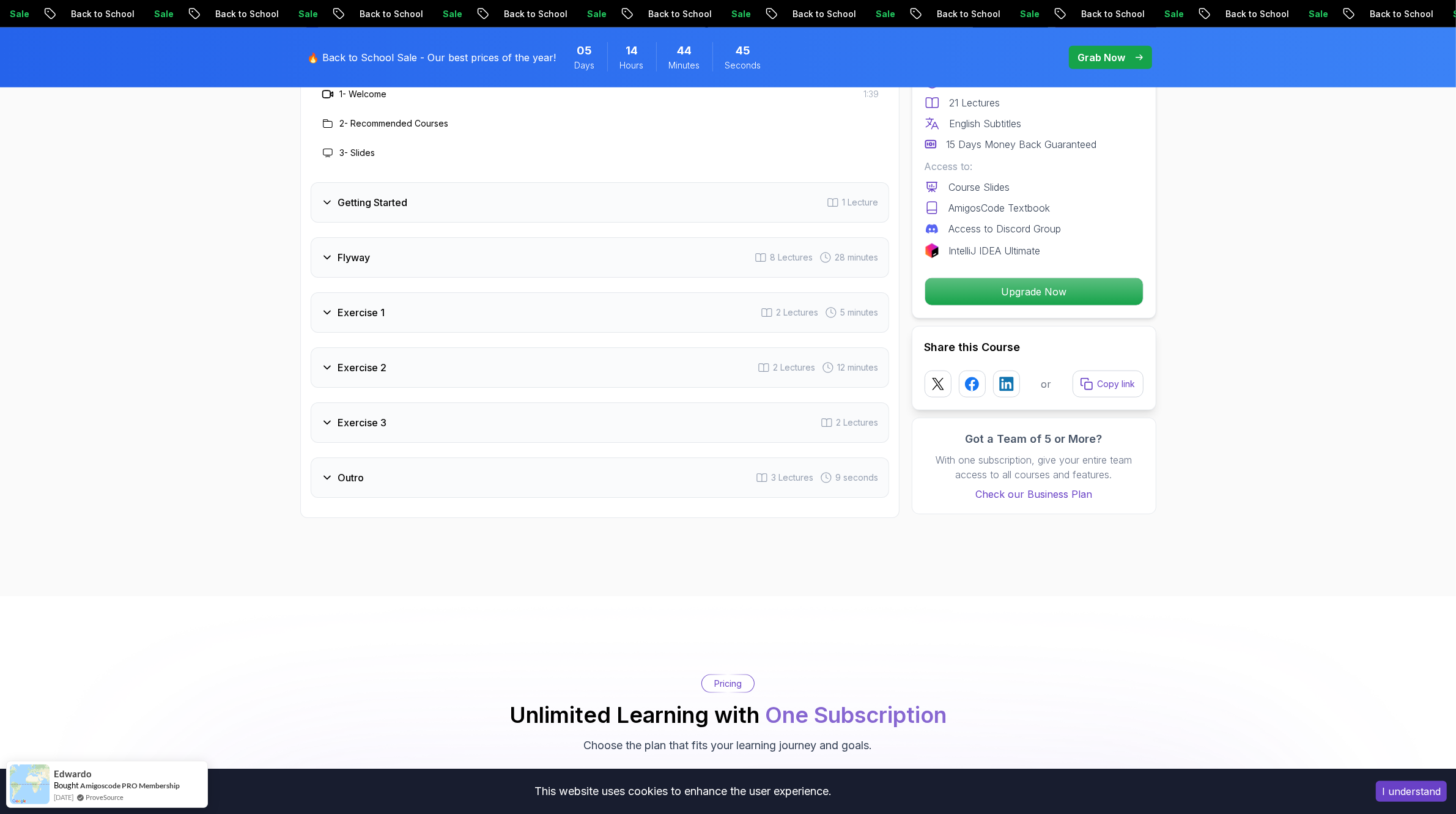
click at [617, 198] on div "Getting Started 1 Lecture" at bounding box center [600, 203] width 579 height 41
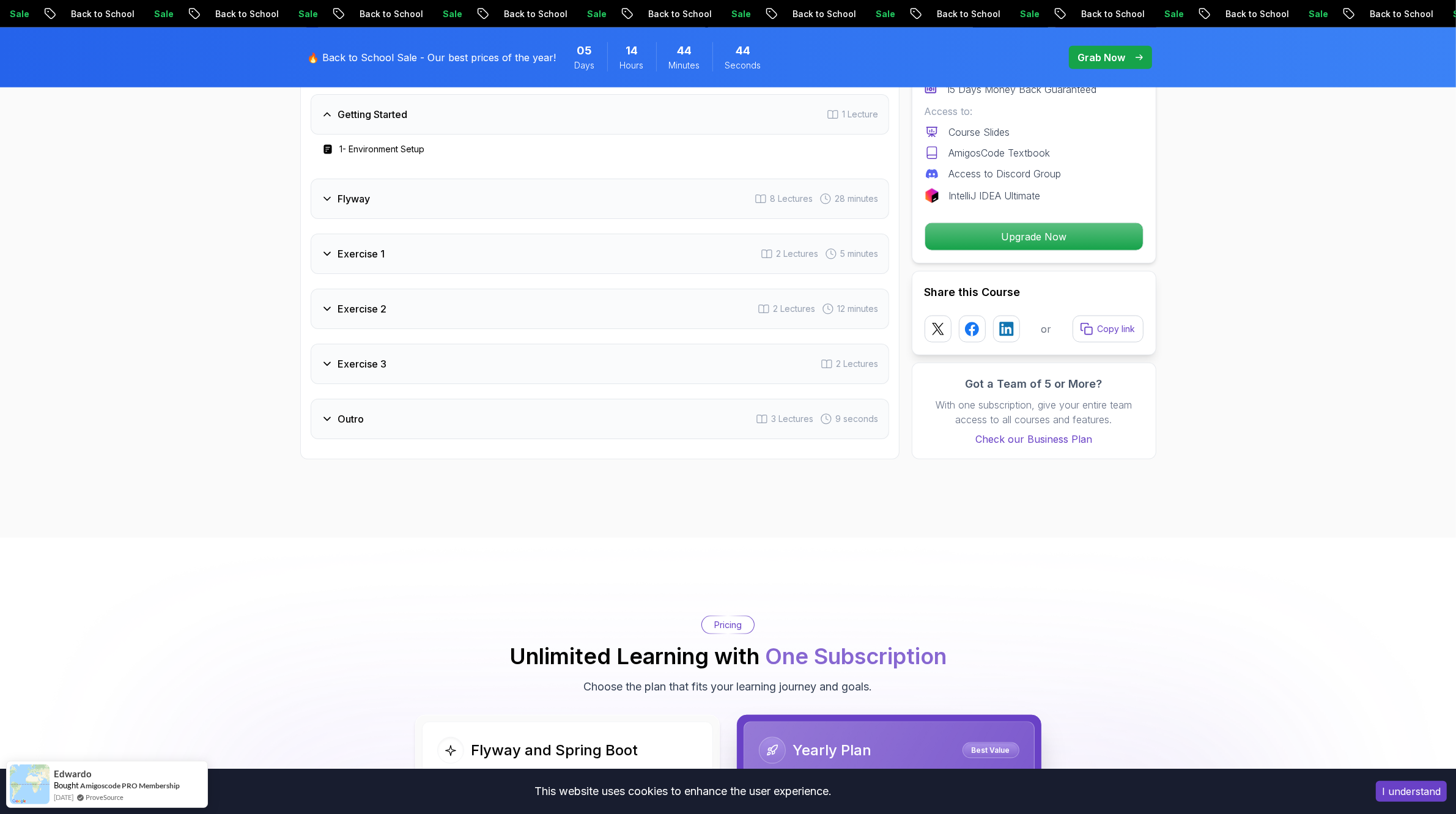
scroll to position [1452, 0]
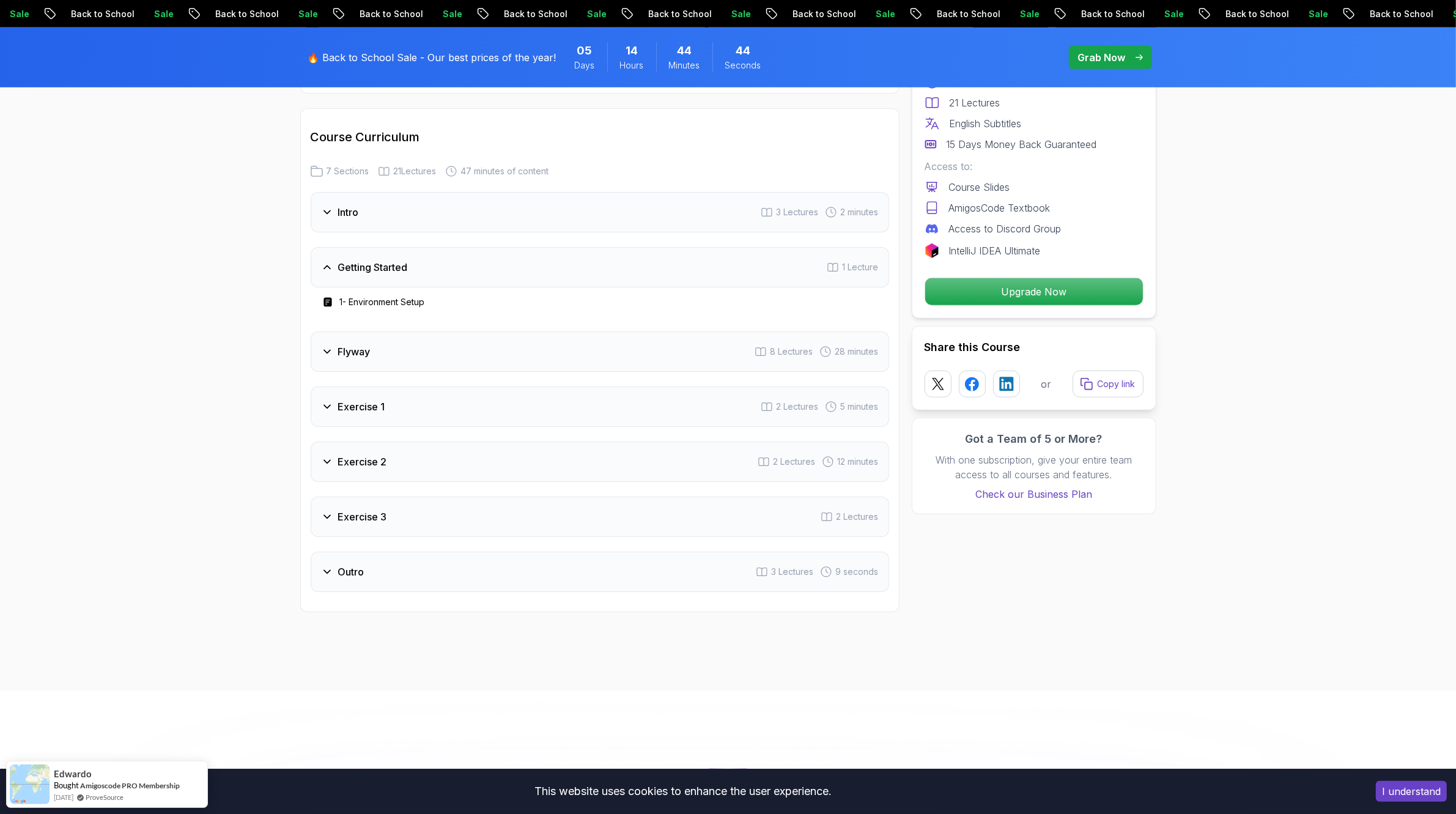
click at [535, 346] on div "Flyway 8 Lectures 28 minutes" at bounding box center [600, 351] width 579 height 41
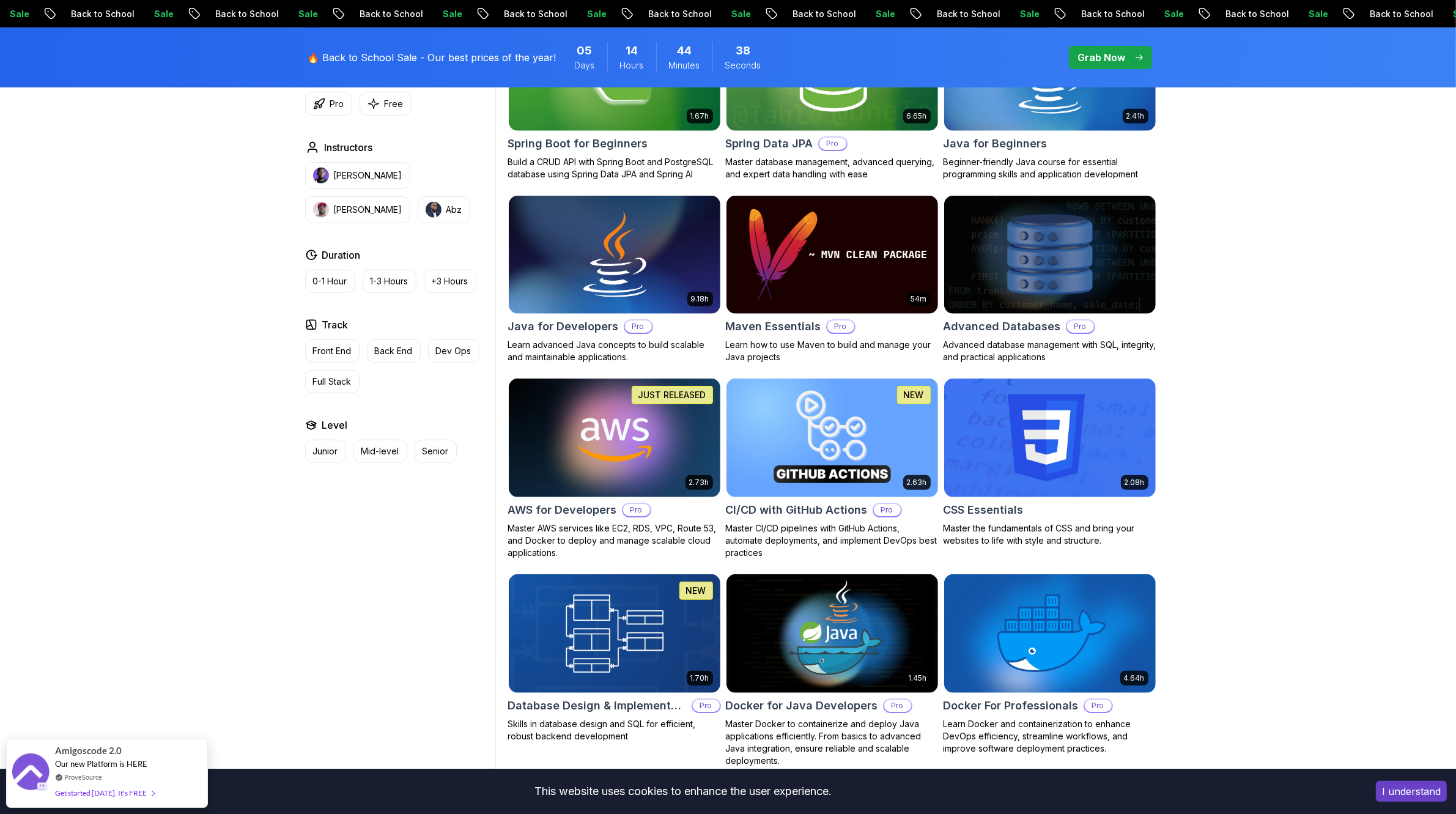
scroll to position [502, 0]
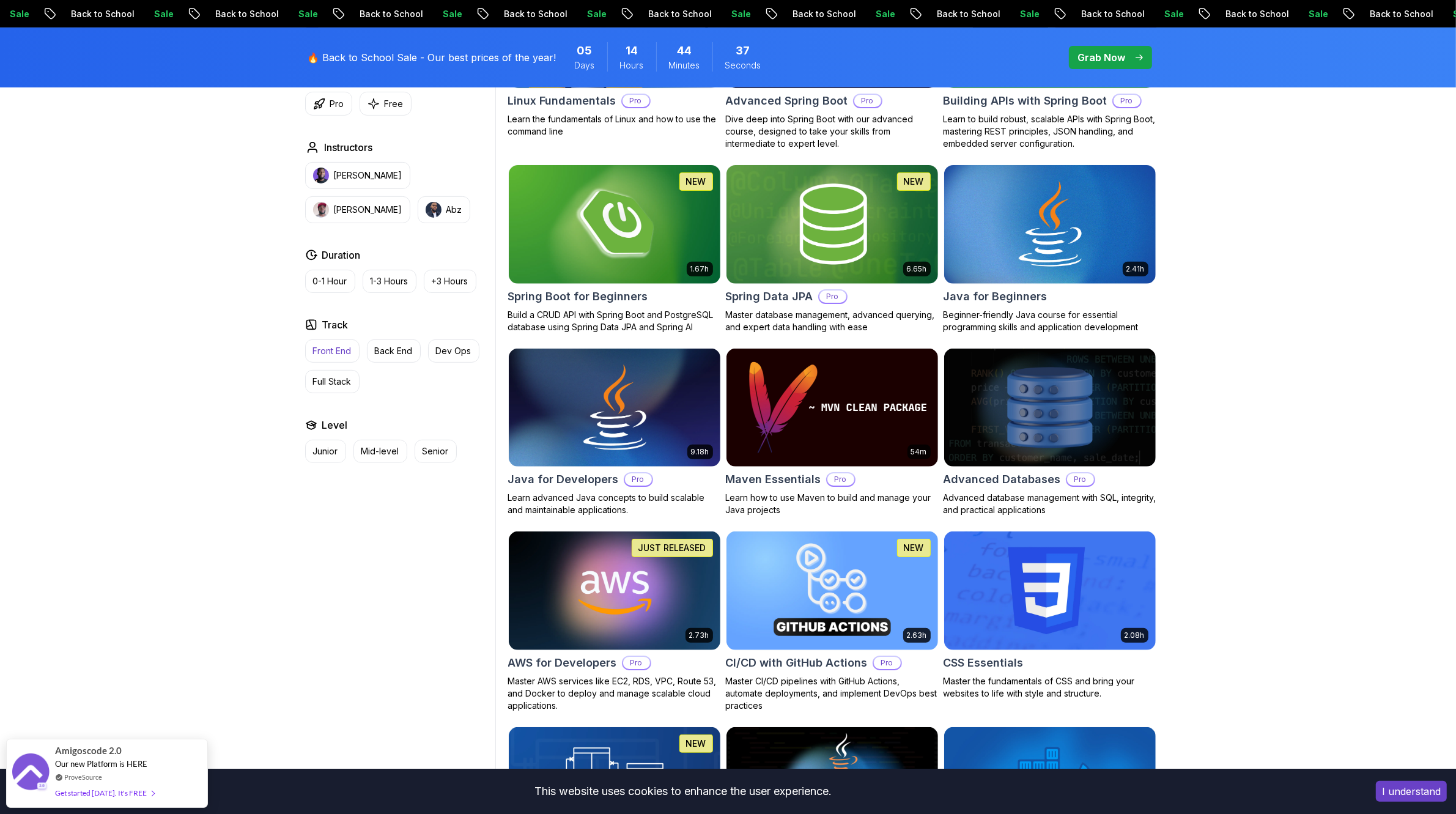
click at [335, 346] on p "Front End" at bounding box center [333, 350] width 39 height 12
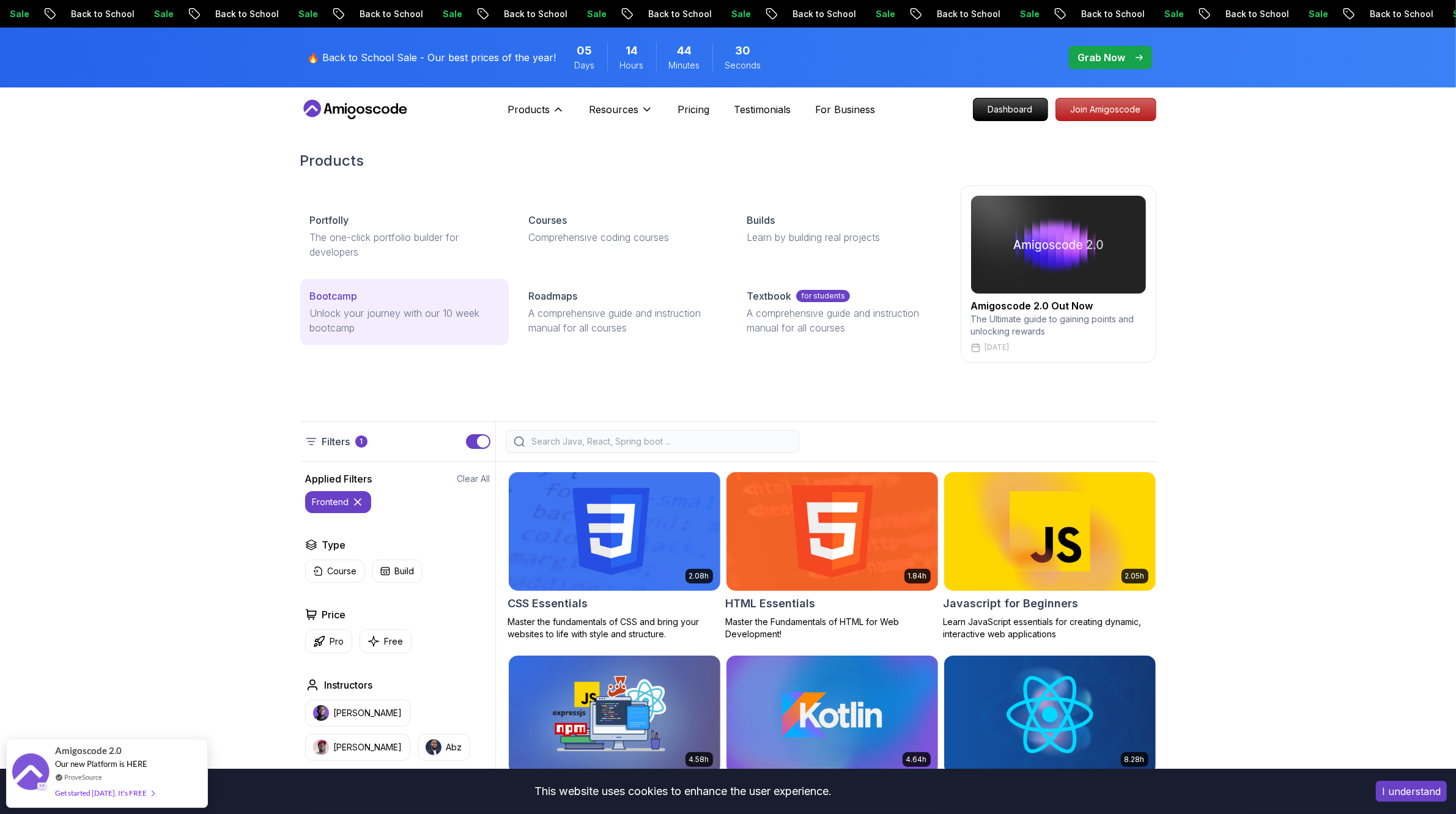
click at [426, 306] on p "Unlock your journey with our 10 week bootcamp" at bounding box center [405, 320] width 189 height 30
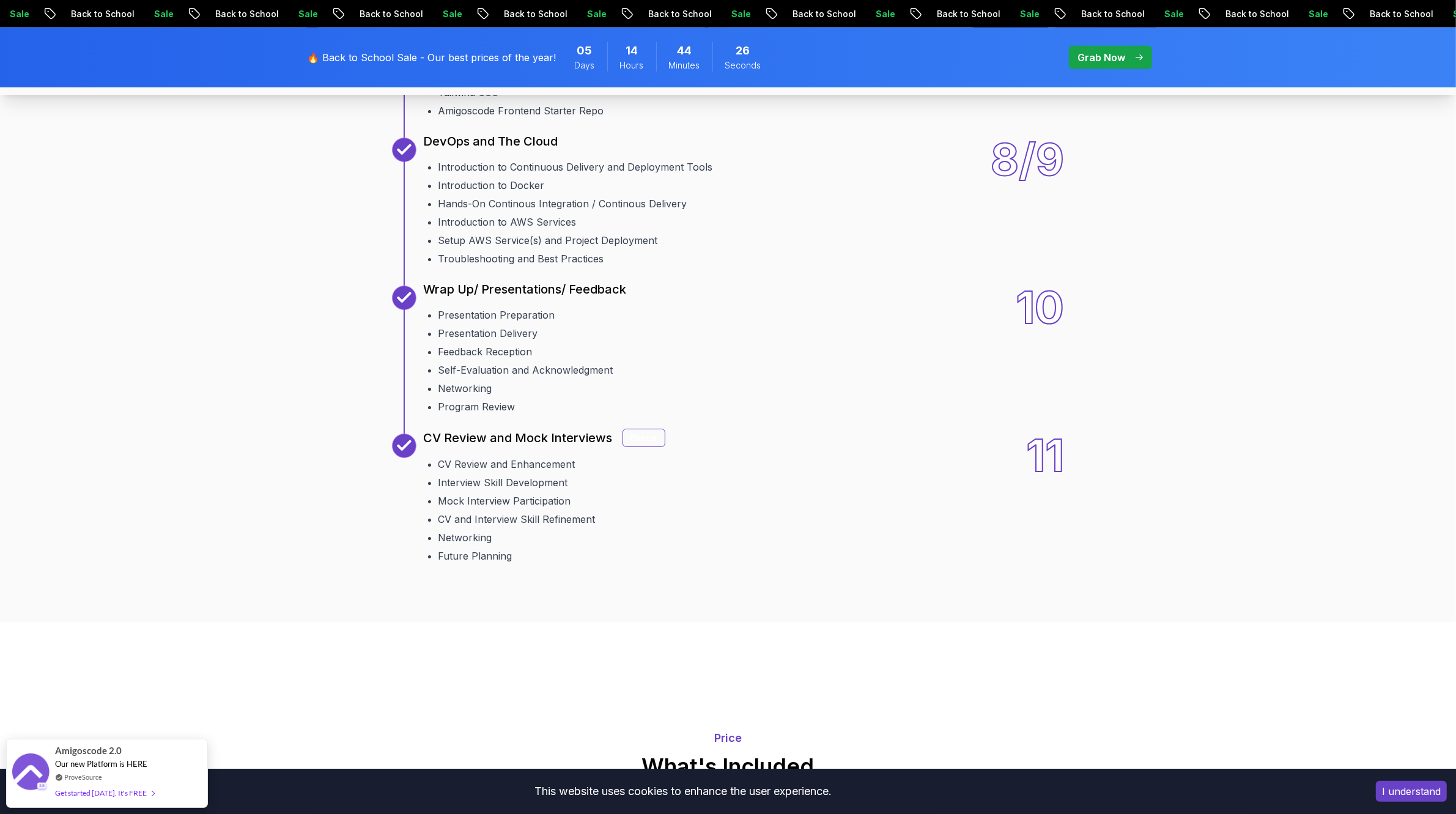
scroll to position [1757, 0]
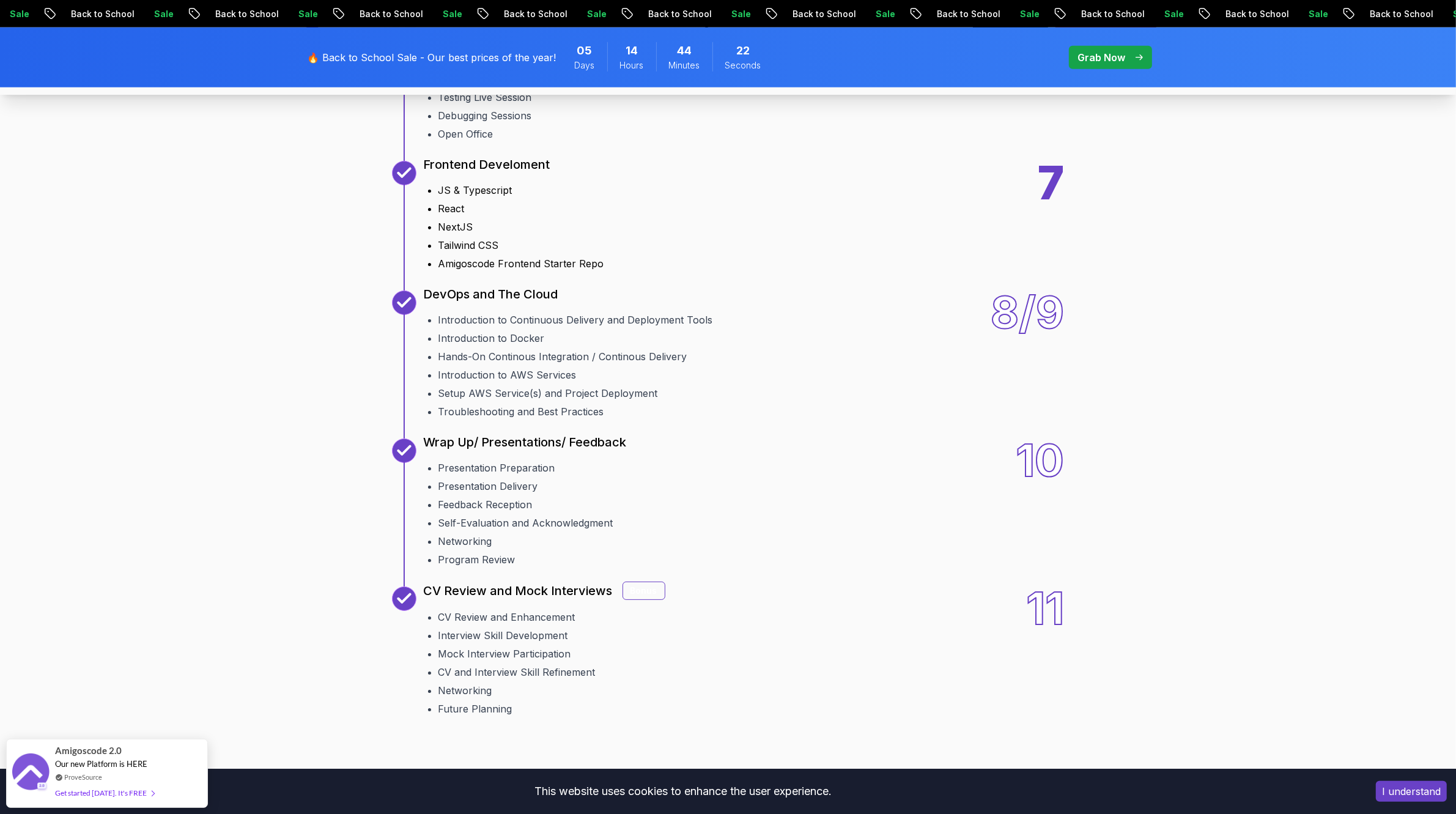
click at [471, 173] on p "Frontend Develoment" at bounding box center [487, 165] width 127 height 17
click at [454, 234] on li "NextJS" at bounding box center [521, 226] width 166 height 14
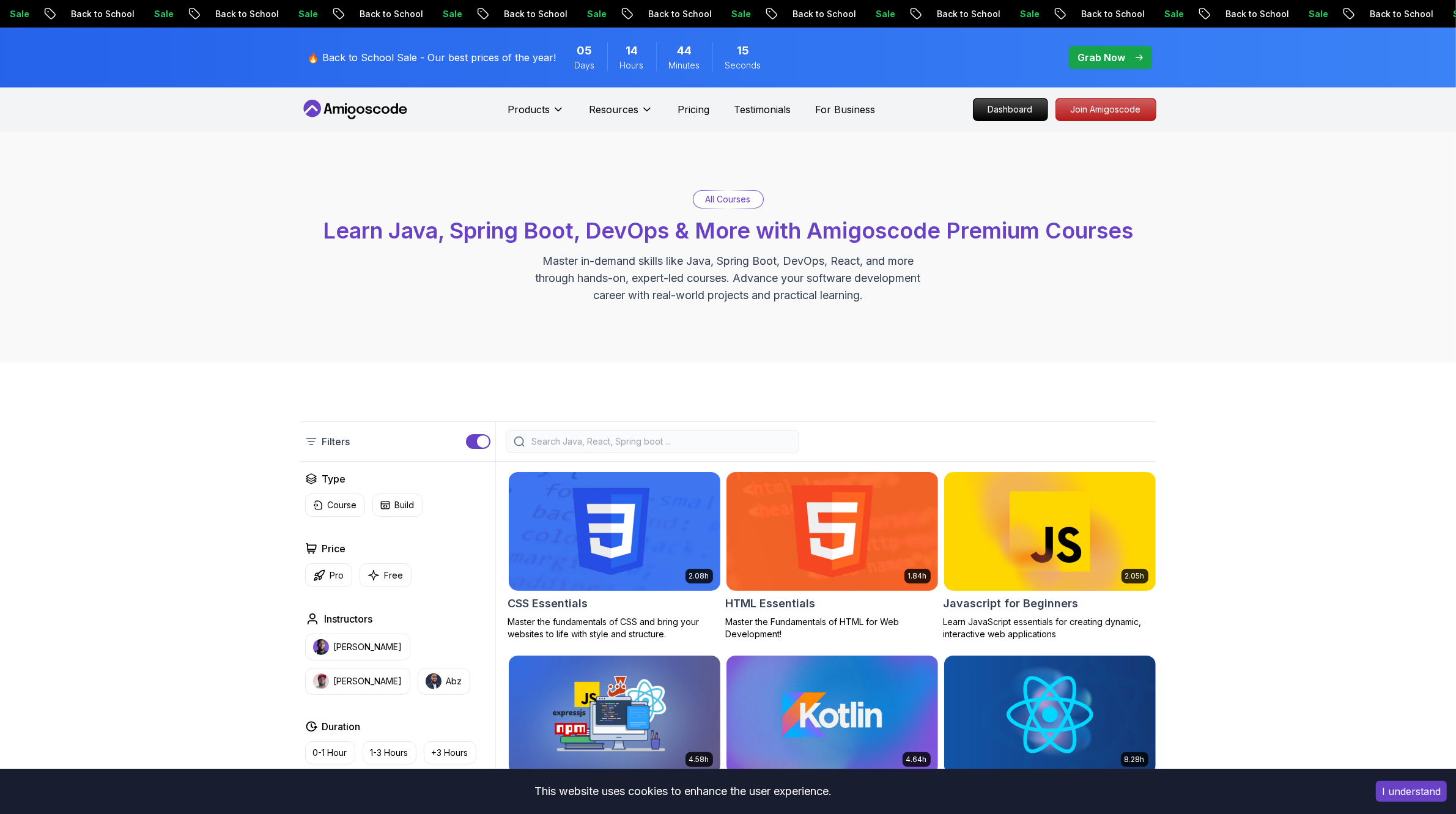
scroll to position [229, 0]
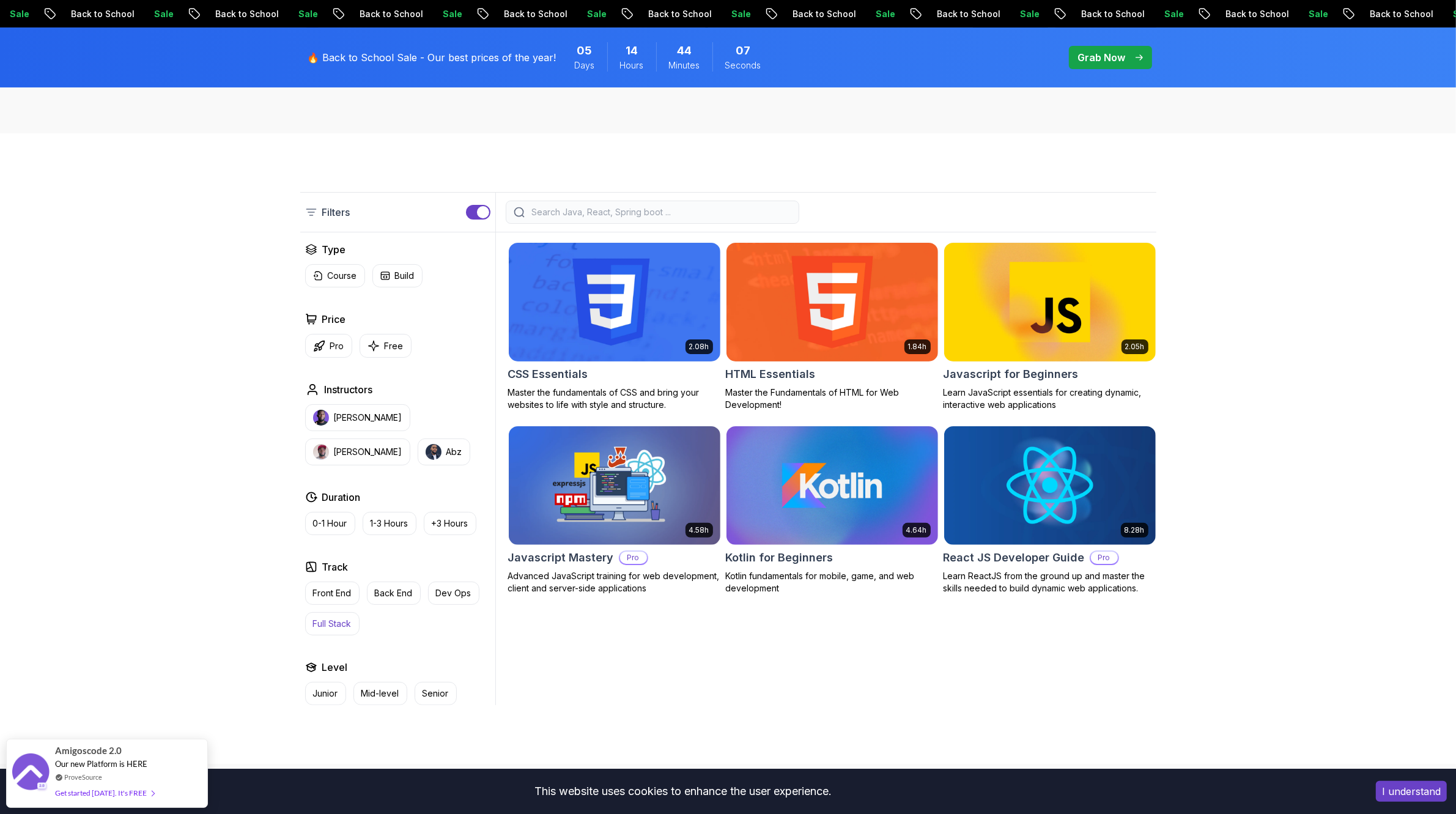
click at [340, 625] on p "Full Stack" at bounding box center [333, 623] width 39 height 12
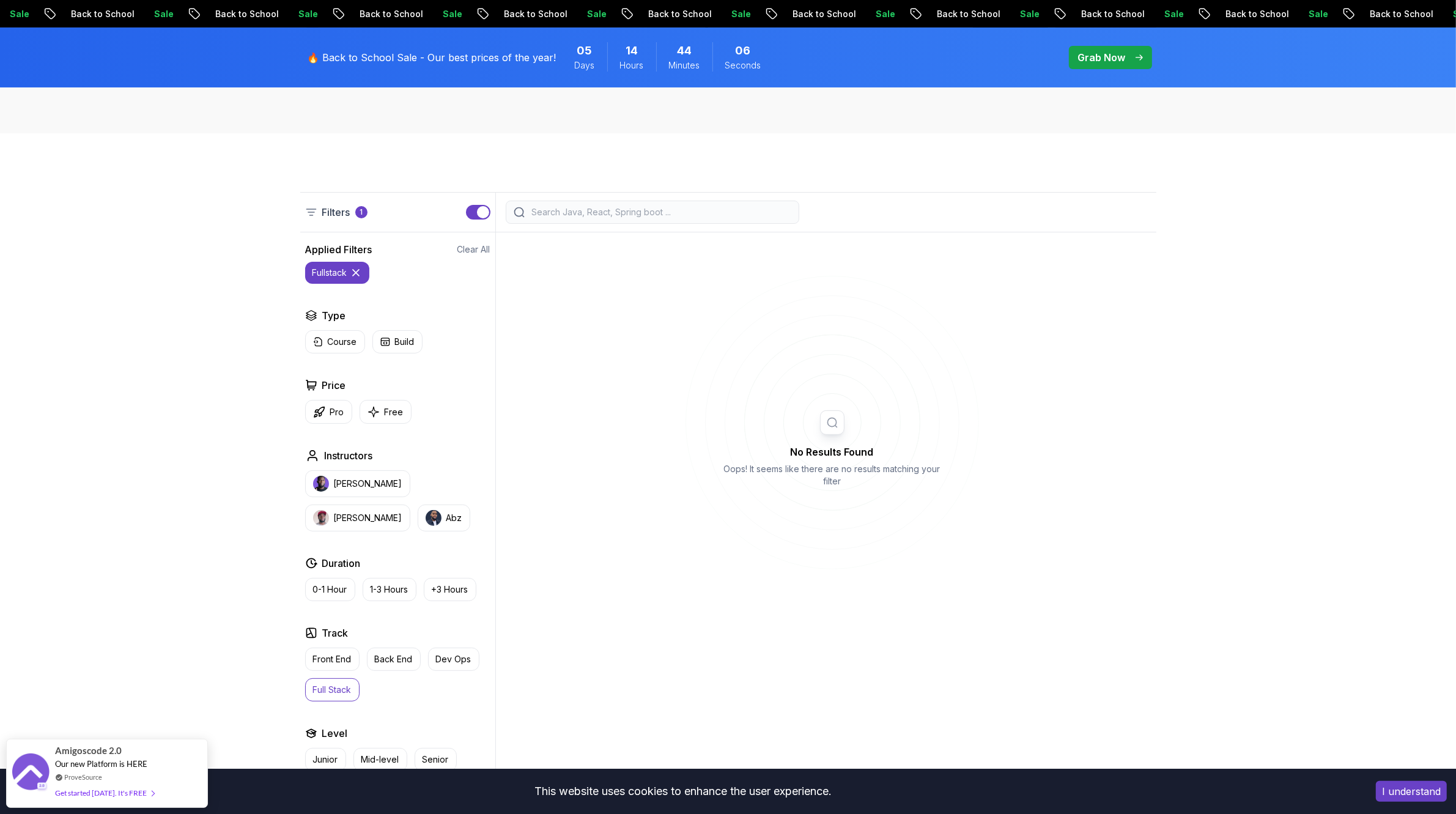
click at [338, 701] on button "Full Stack" at bounding box center [332, 690] width 54 height 24
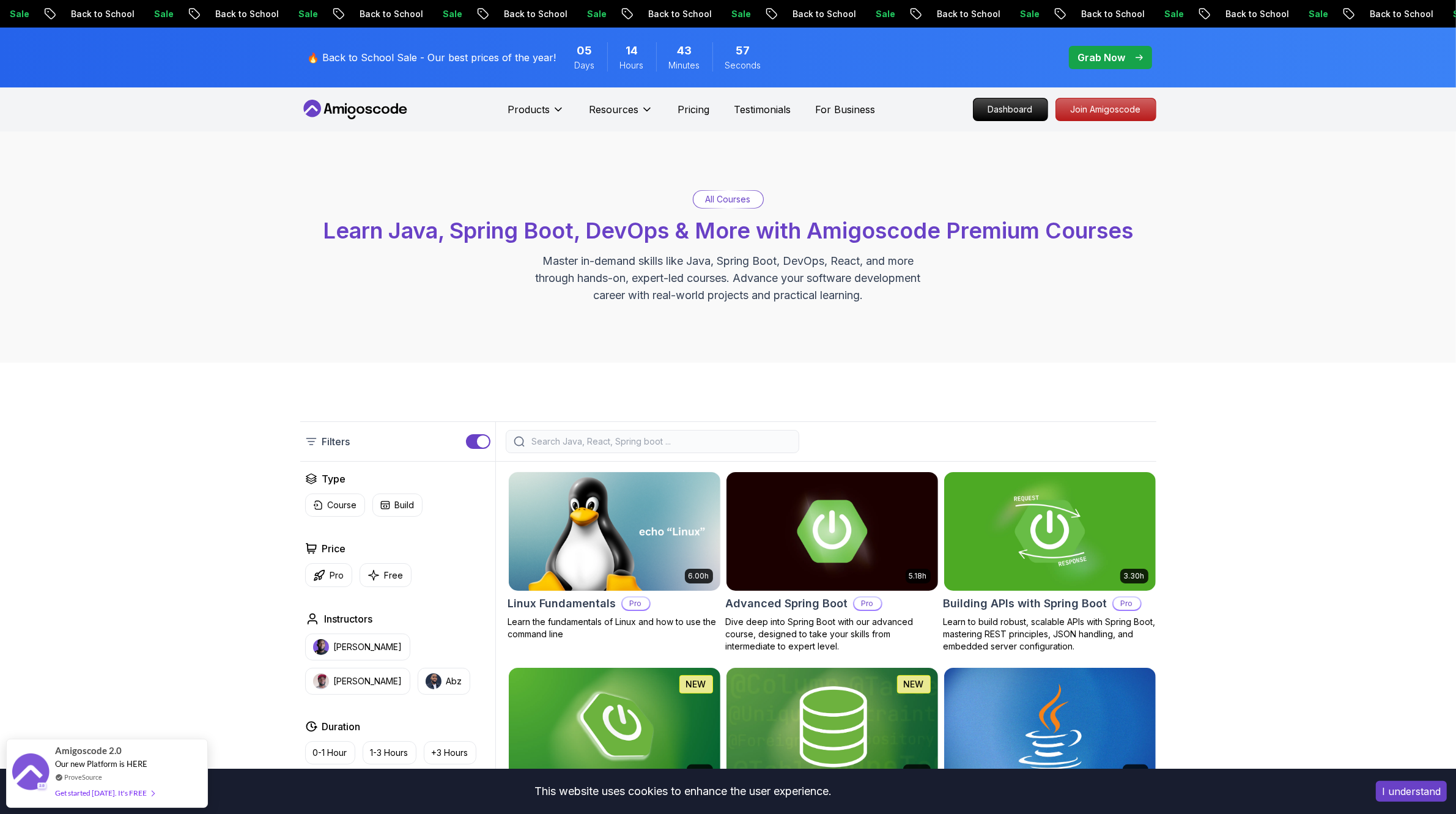
click at [475, 447] on button "button" at bounding box center [478, 441] width 24 height 14
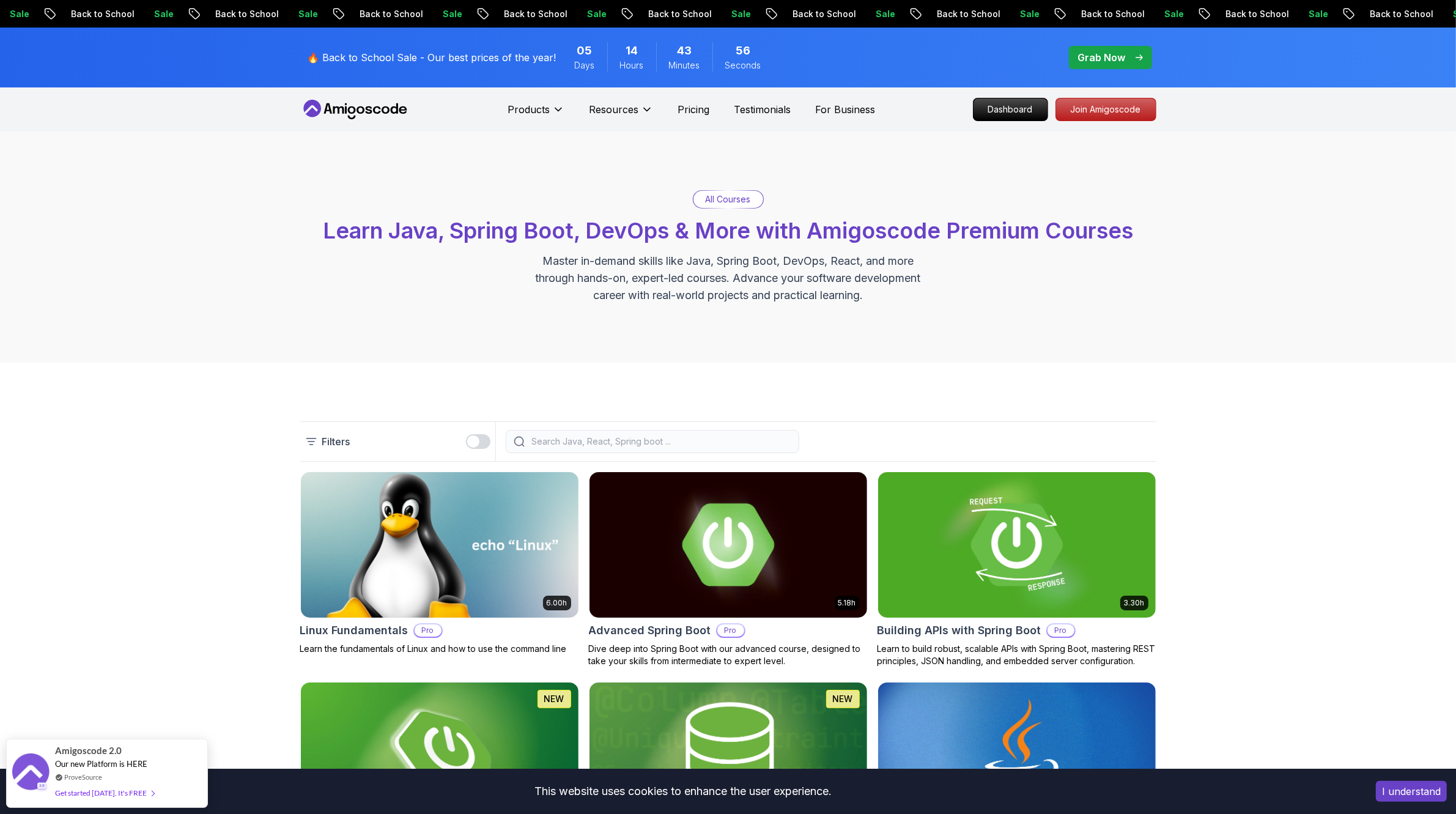
click at [475, 445] on div "button" at bounding box center [473, 441] width 12 height 12
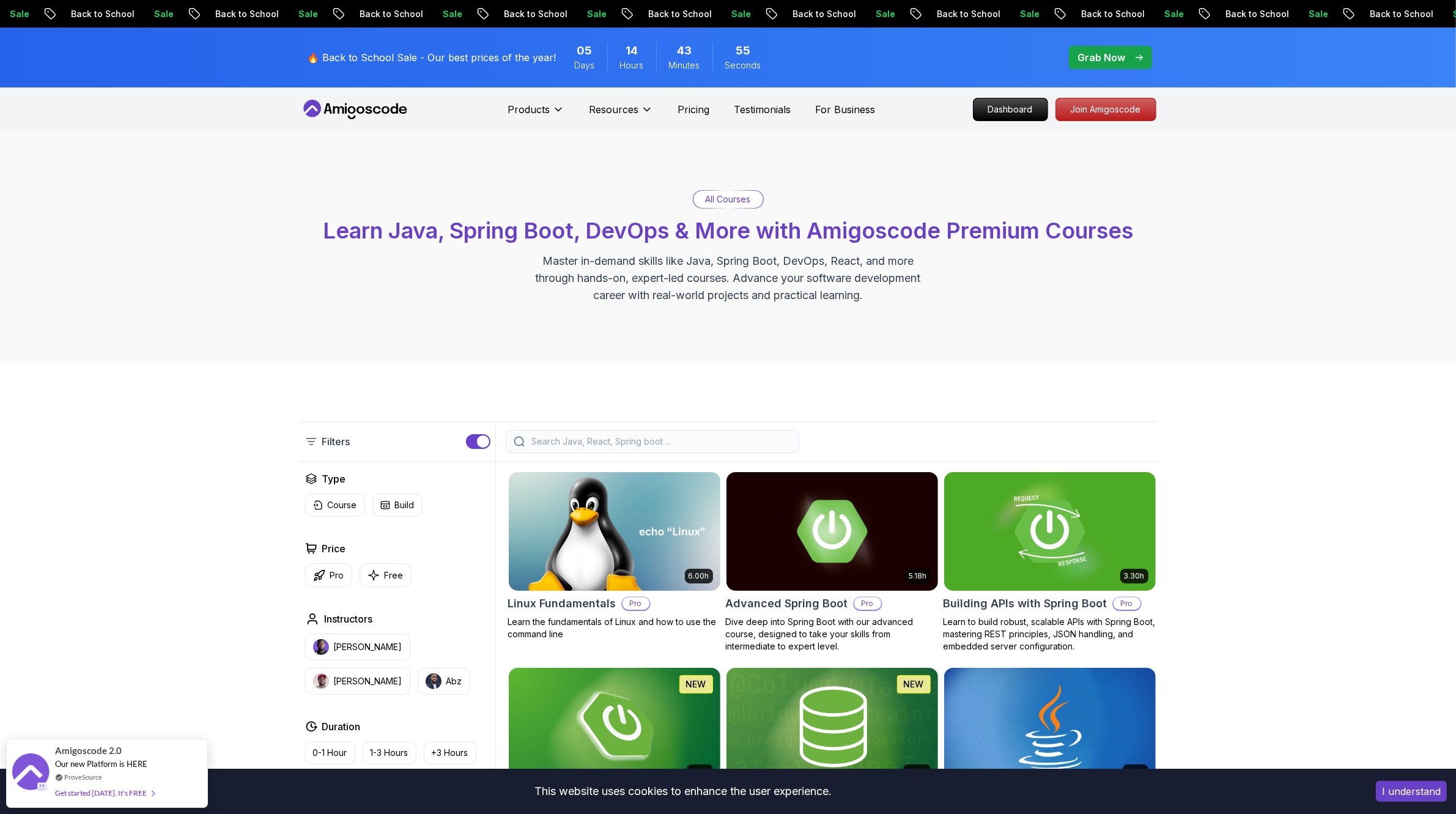
click at [568, 443] on input "search" at bounding box center [660, 441] width 262 height 12
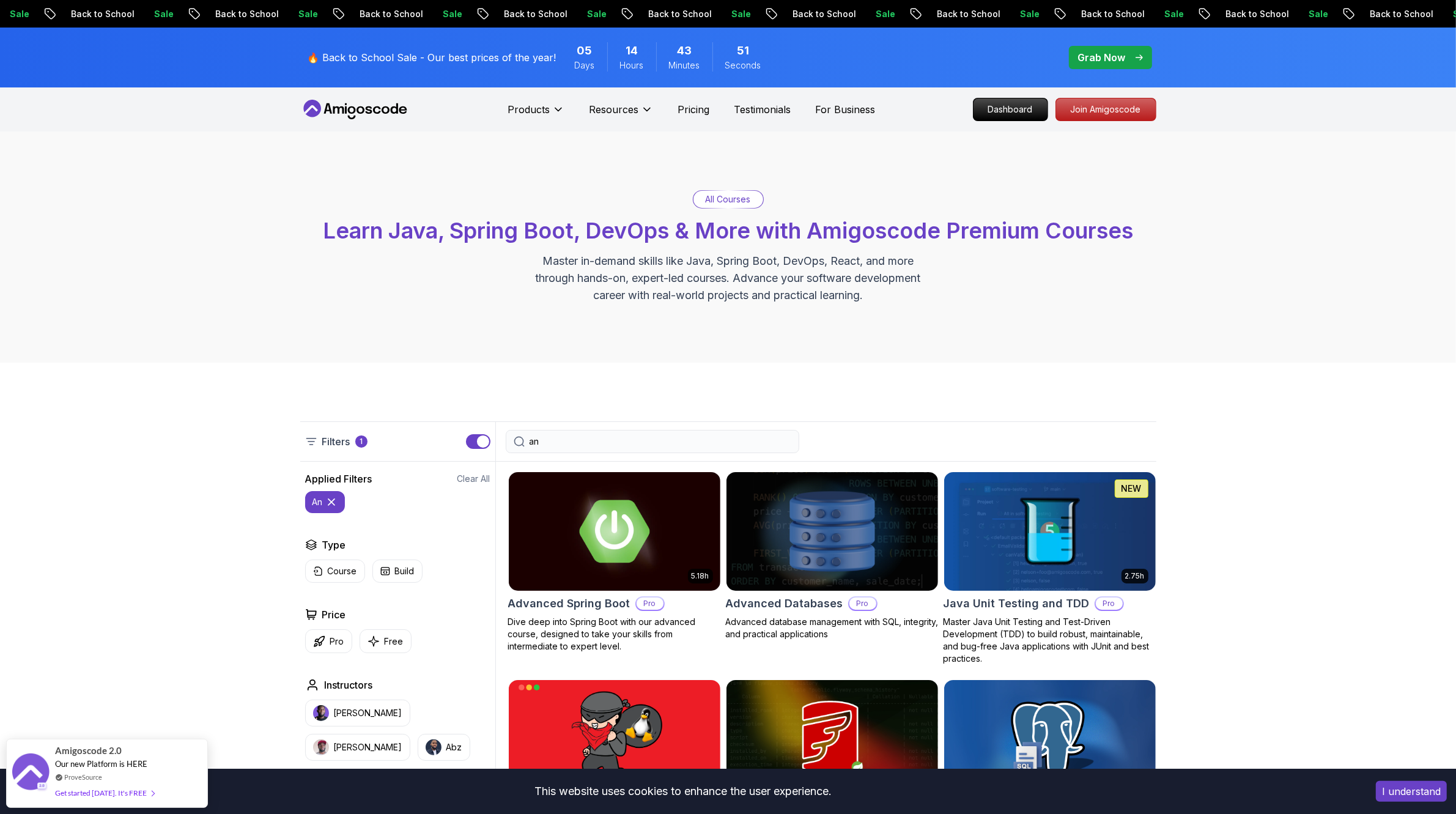
type input "a"
